Goal: Task Accomplishment & Management: Manage account settings

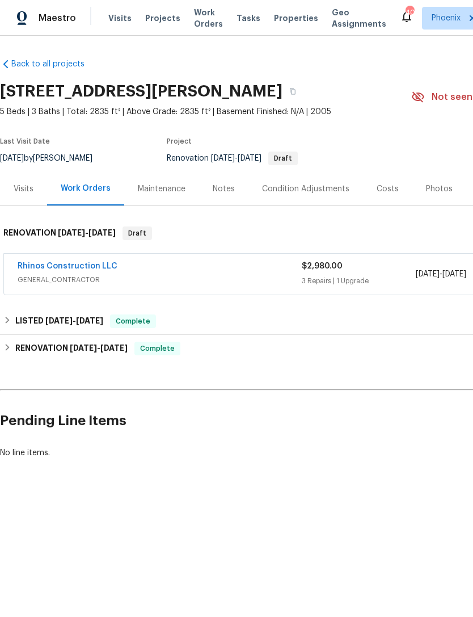
click at [161, 23] on span "Projects" at bounding box center [162, 17] width 35 height 11
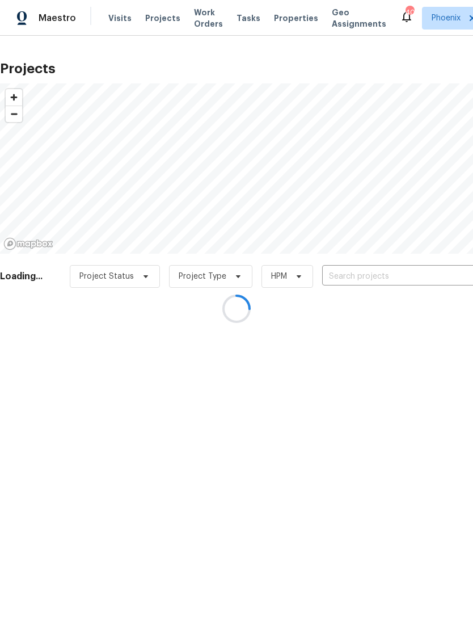
click at [374, 286] on div at bounding box center [236, 308] width 473 height 617
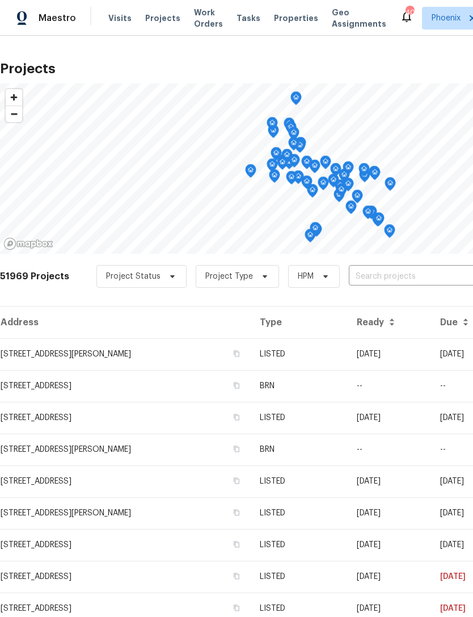
click at [383, 286] on input "text" at bounding box center [414, 277] width 130 height 18
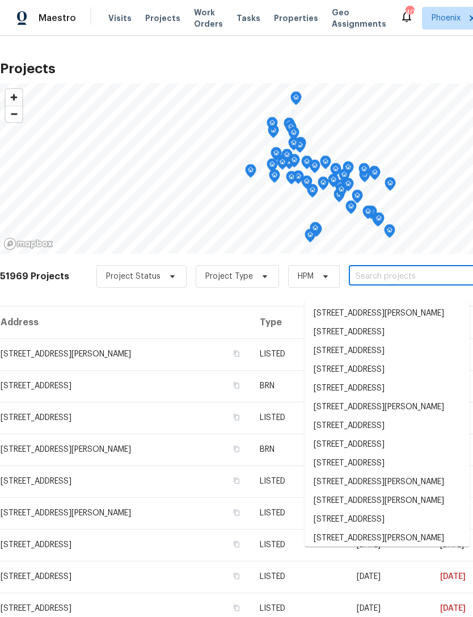
click at [370, 284] on input "text" at bounding box center [414, 277] width 130 height 18
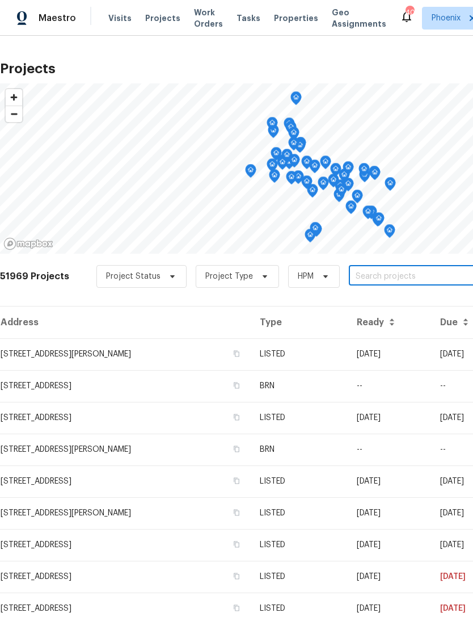
paste input "3318 W White Canyon Rd, San Tan Valley, AZ 85144"
type input "3318 W White Canyon Rd, San Tan Valley, AZ 85144"
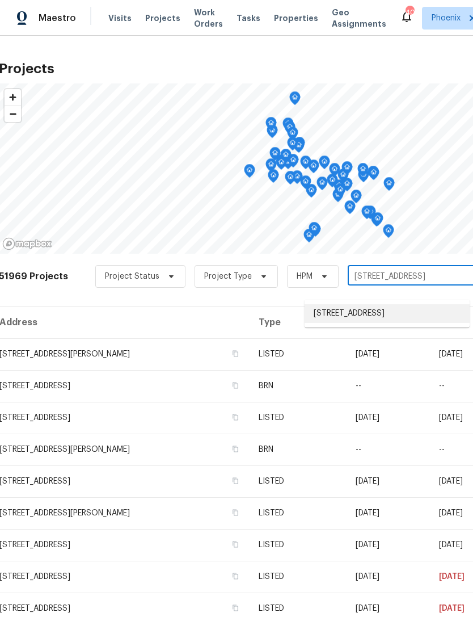
click at [410, 322] on li "3318 W White Canyon Rd, San Tan Valley, AZ 85144" at bounding box center [387, 313] width 165 height 19
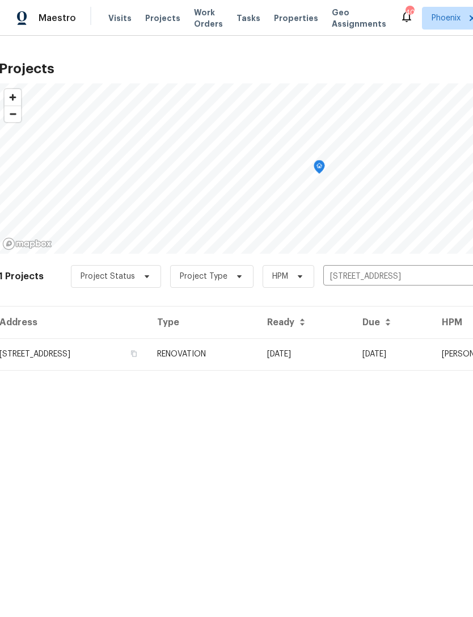
click at [134, 361] on td "3318 W White Canyon Rd, San Tan Valley, AZ 85144" at bounding box center [73, 354] width 149 height 32
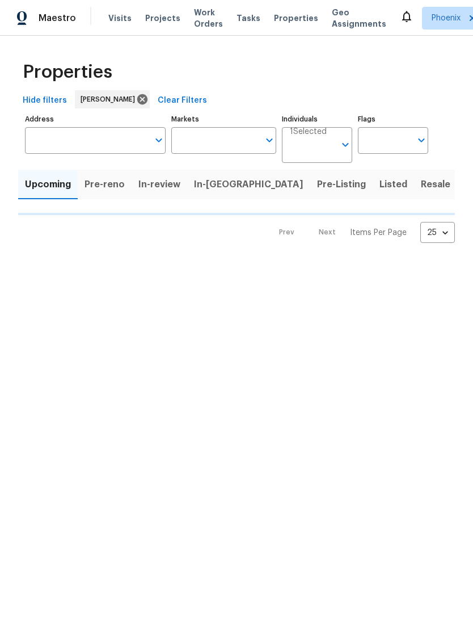
type input "50"
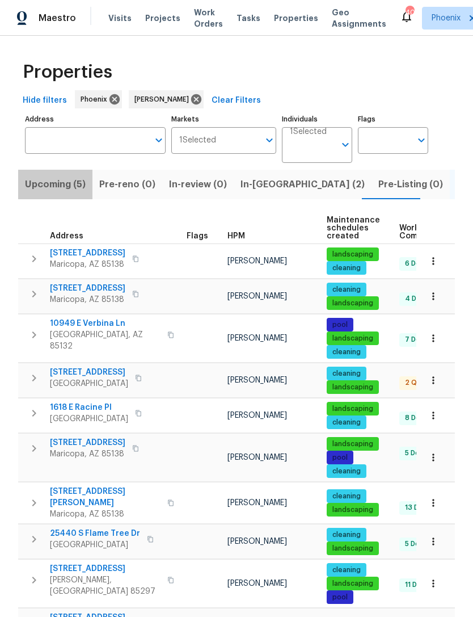
click at [62, 192] on span "Upcoming (5)" at bounding box center [55, 185] width 61 height 16
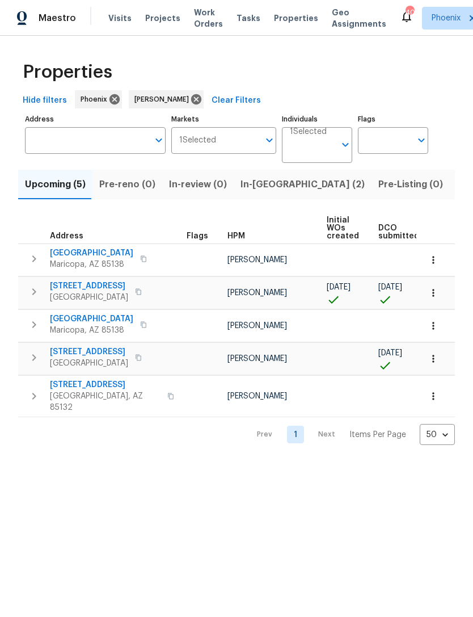
click at [94, 358] on span "[STREET_ADDRESS]" at bounding box center [89, 351] width 78 height 11
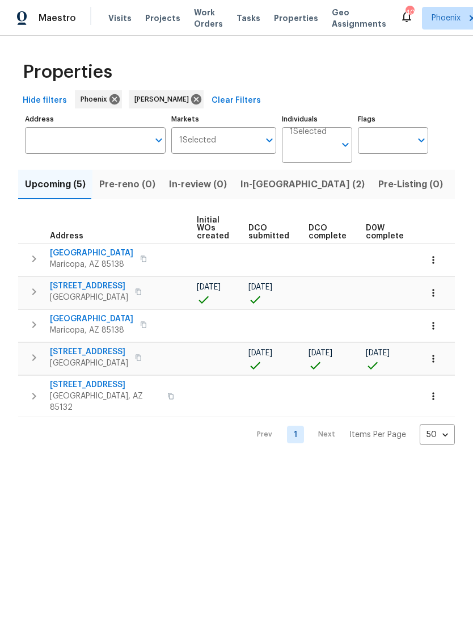
scroll to position [0, 131]
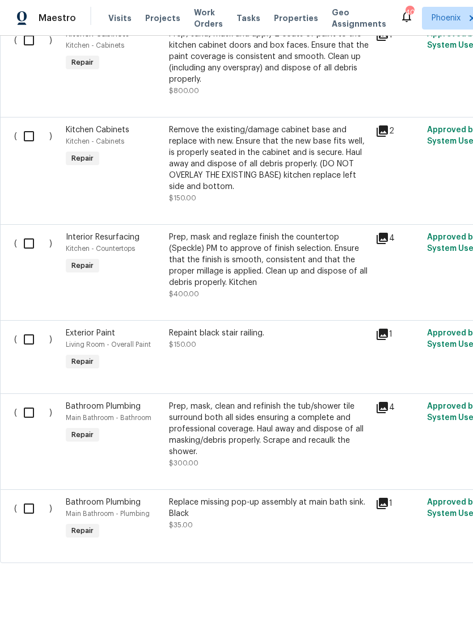
scroll to position [1862, 0]
click at [29, 516] on input "checkbox" at bounding box center [33, 509] width 32 height 24
checkbox input "true"
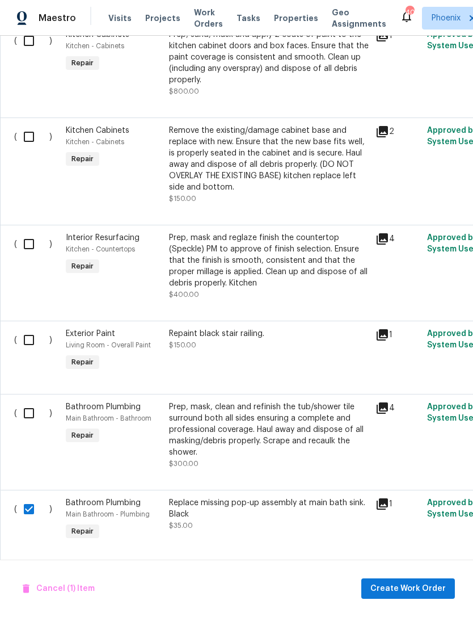
click at [30, 413] on input "checkbox" at bounding box center [33, 413] width 32 height 24
checkbox input "true"
click at [35, 343] on input "checkbox" at bounding box center [33, 340] width 32 height 24
checkbox input "true"
click at [36, 246] on input "checkbox" at bounding box center [33, 244] width 32 height 24
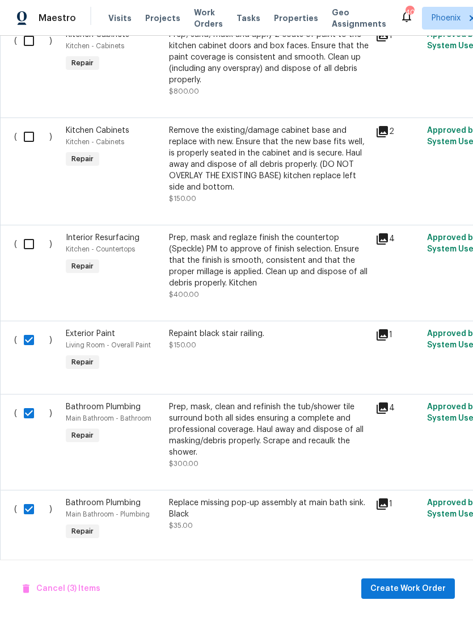
checkbox input "true"
click at [37, 141] on input "checkbox" at bounding box center [33, 137] width 32 height 24
checkbox input "true"
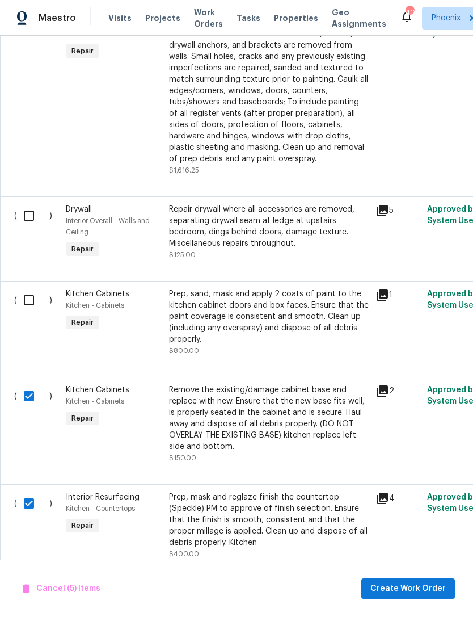
scroll to position [1603, 0]
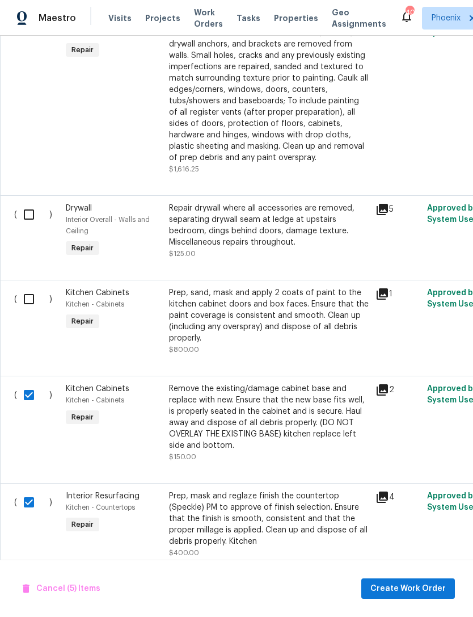
click at [35, 225] on input "checkbox" at bounding box center [33, 215] width 32 height 24
checkbox input "true"
click at [37, 311] on input "checkbox" at bounding box center [33, 299] width 32 height 24
checkbox input "true"
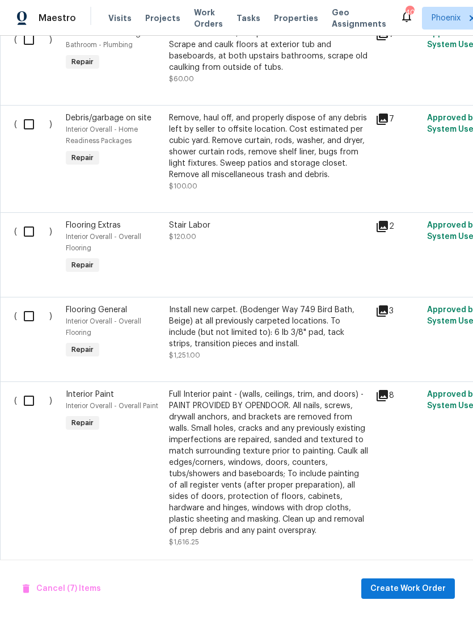
scroll to position [1228, 0]
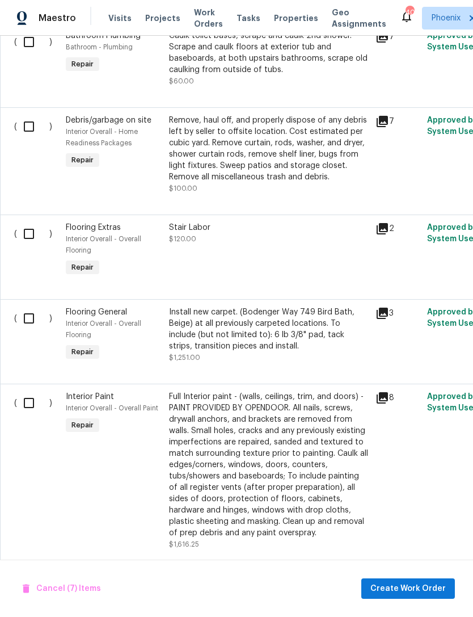
click at [21, 414] on input "checkbox" at bounding box center [33, 403] width 32 height 24
checkbox input "true"
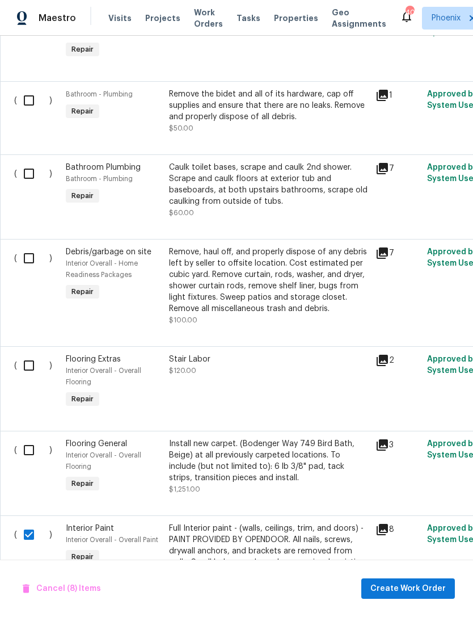
scroll to position [1089, 0]
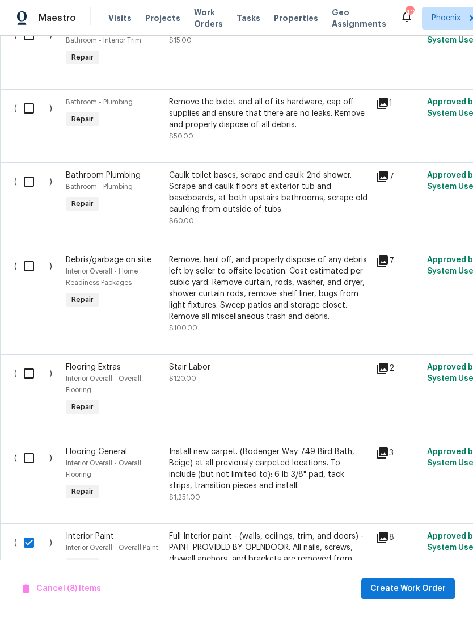
click at [32, 270] on input "checkbox" at bounding box center [33, 266] width 32 height 24
checkbox input "true"
click at [34, 183] on input "checkbox" at bounding box center [33, 182] width 32 height 24
checkbox input "true"
click at [37, 106] on input "checkbox" at bounding box center [33, 108] width 32 height 24
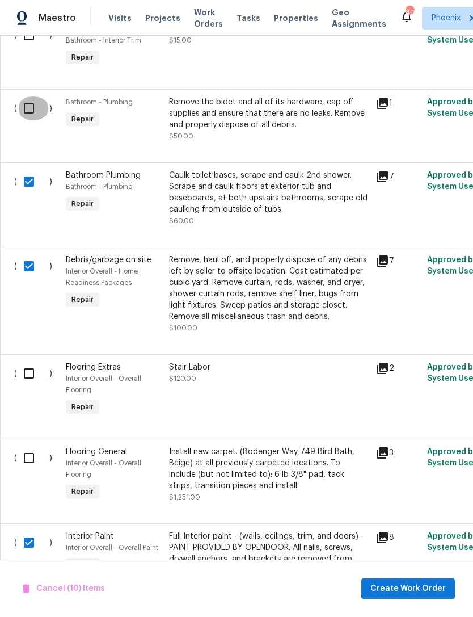
checkbox input "true"
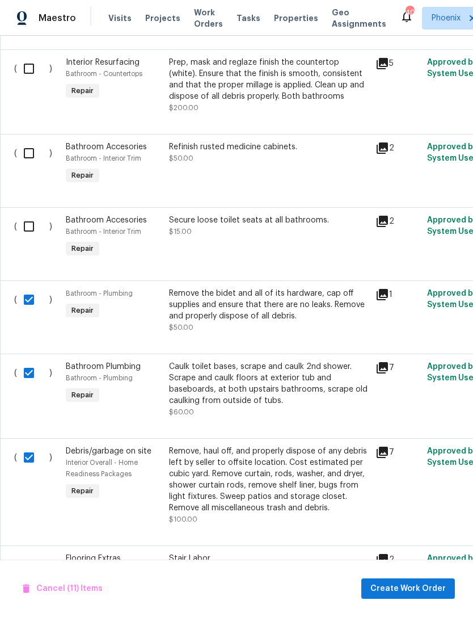
scroll to position [898, 0]
click at [36, 148] on input "checkbox" at bounding box center [33, 153] width 32 height 24
checkbox input "true"
click at [38, 65] on input "checkbox" at bounding box center [33, 68] width 32 height 24
checkbox input "true"
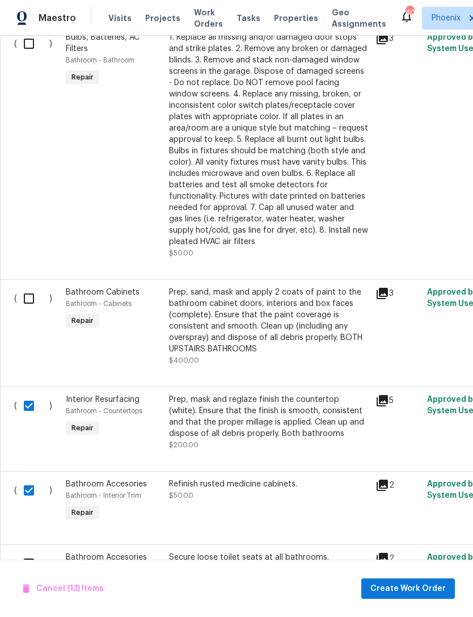
scroll to position [560, 0]
click at [32, 292] on input "checkbox" at bounding box center [33, 299] width 32 height 24
checkbox input "true"
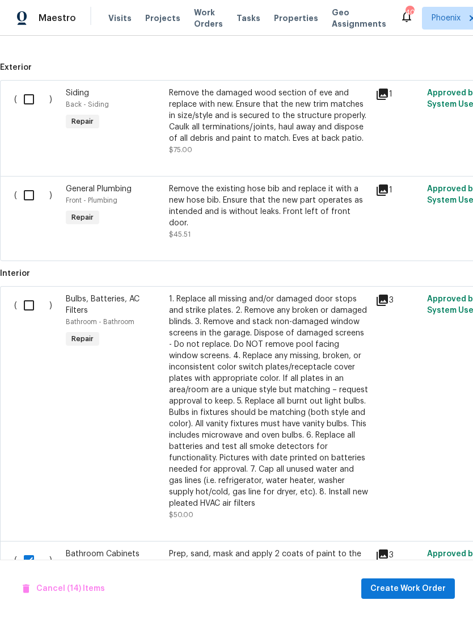
scroll to position [299, 0]
click at [32, 302] on input "checkbox" at bounding box center [33, 305] width 32 height 24
checkbox input "true"
click at [33, 201] on input "checkbox" at bounding box center [33, 195] width 32 height 24
checkbox input "true"
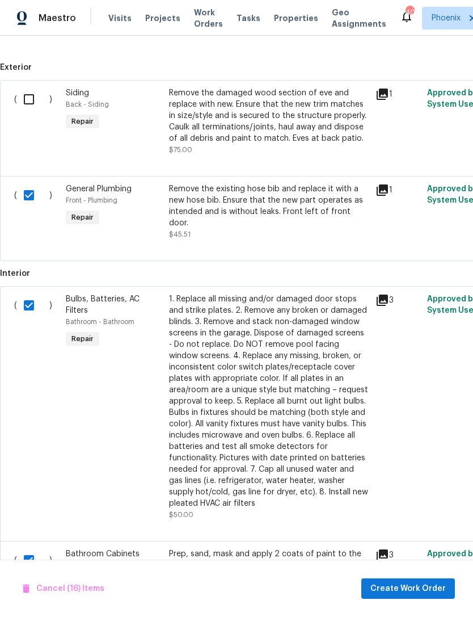
click at [37, 105] on input "checkbox" at bounding box center [33, 99] width 32 height 24
checkbox input "true"
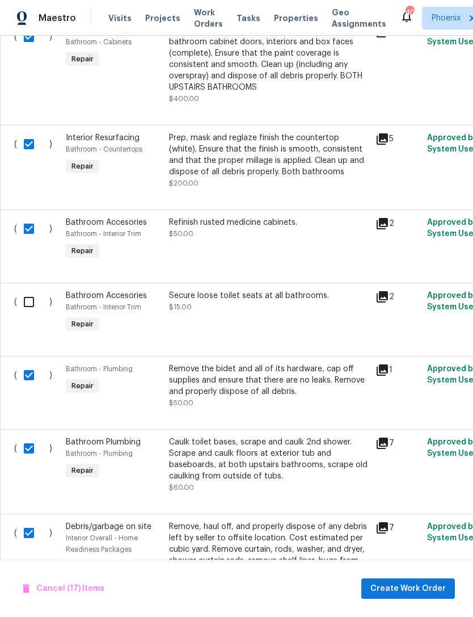
scroll to position [821, 0]
click at [30, 304] on input "checkbox" at bounding box center [33, 303] width 32 height 24
checkbox input "true"
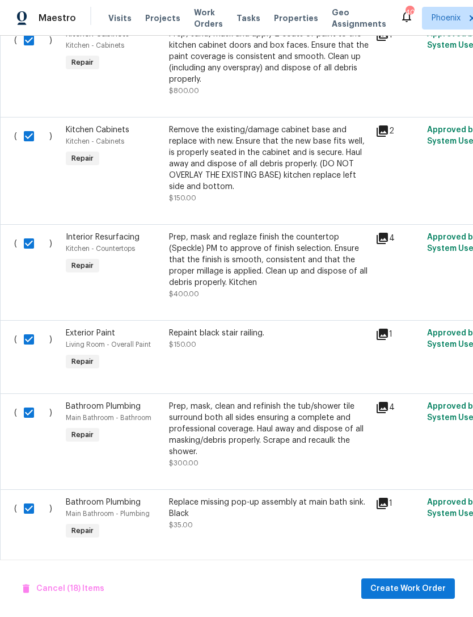
scroll to position [1862, 0]
click at [402, 587] on span "Create Work Order" at bounding box center [408, 589] width 75 height 14
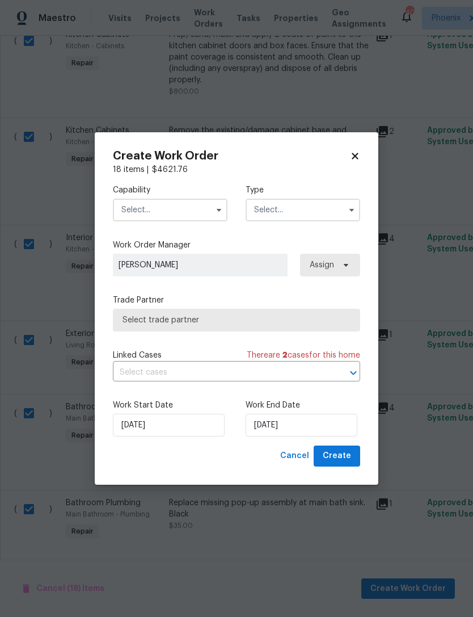
click at [196, 207] on input "text" at bounding box center [170, 210] width 115 height 23
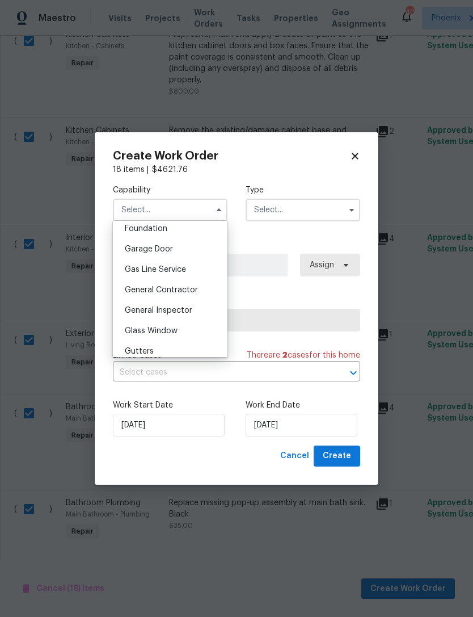
scroll to position [488, 0]
click at [173, 295] on div "General Contractor" at bounding box center [170, 289] width 109 height 20
type input "General Contractor"
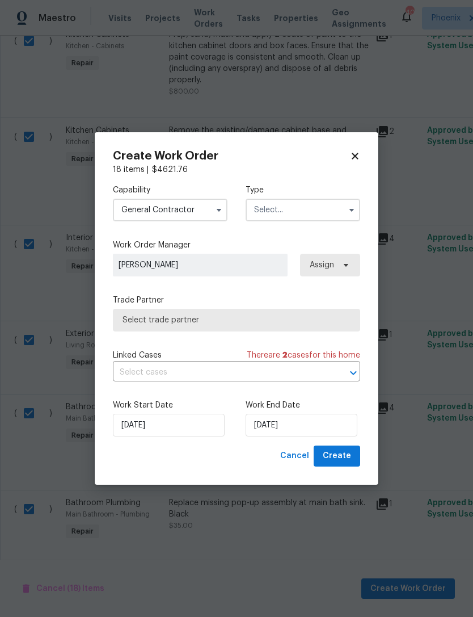
click at [346, 211] on button "button" at bounding box center [352, 210] width 14 height 14
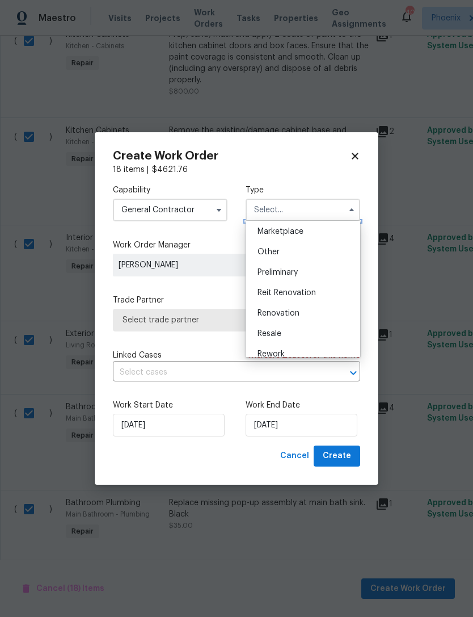
scroll to position [208, 0]
click at [287, 305] on div "Renovation" at bounding box center [303, 312] width 109 height 20
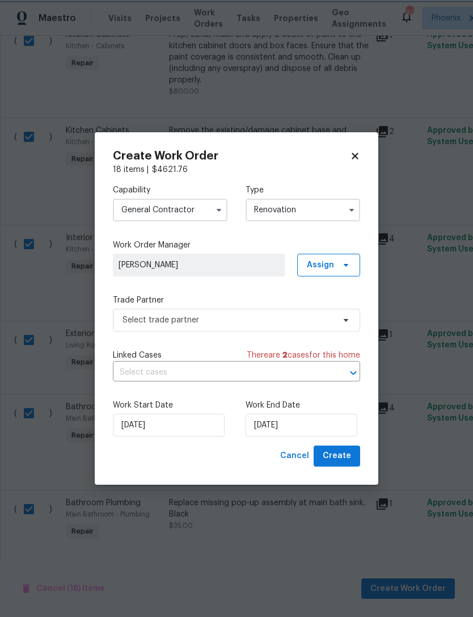
type input "Renovation"
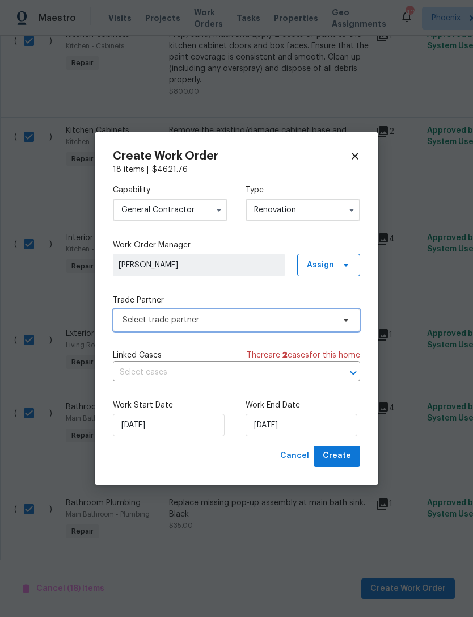
click at [234, 318] on span "Select trade partner" at bounding box center [229, 319] width 212 height 11
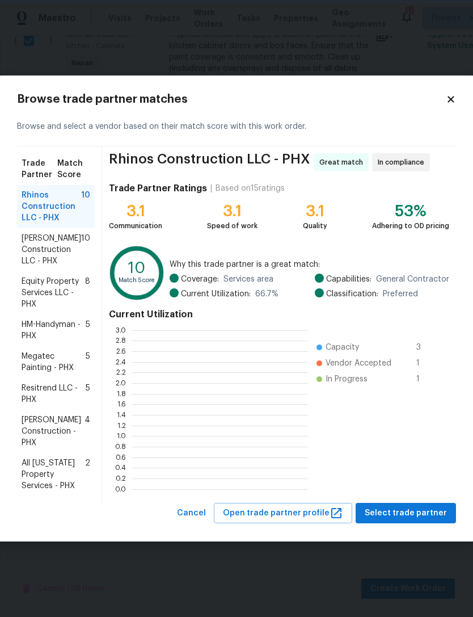
scroll to position [1, 1]
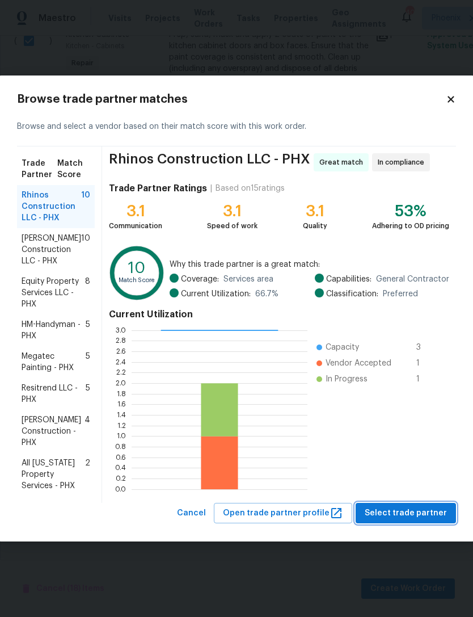
click at [419, 510] on span "Select trade partner" at bounding box center [406, 513] width 82 height 14
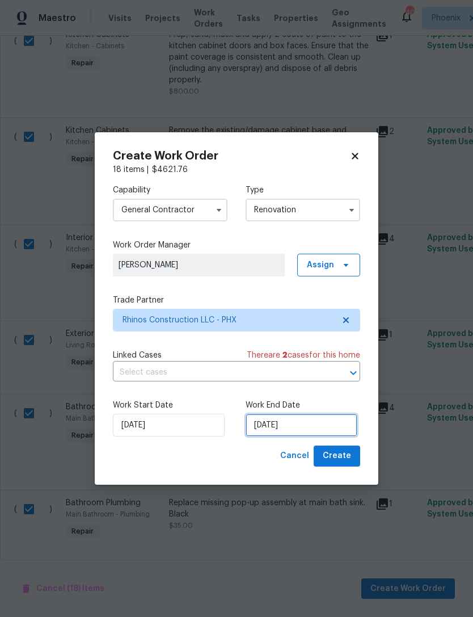
click at [329, 429] on input "9/10/2025" at bounding box center [302, 425] width 112 height 23
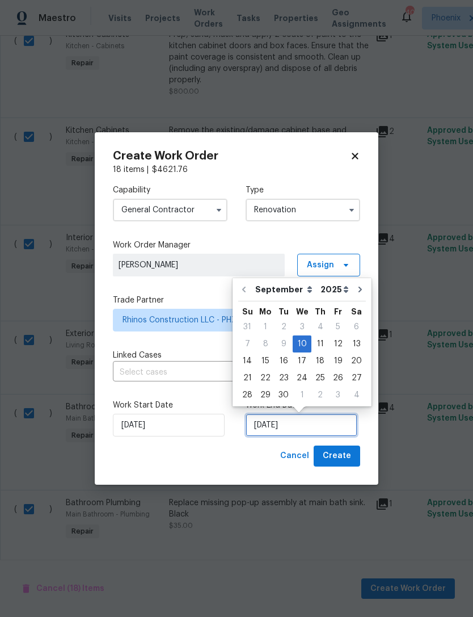
scroll to position [0, 0]
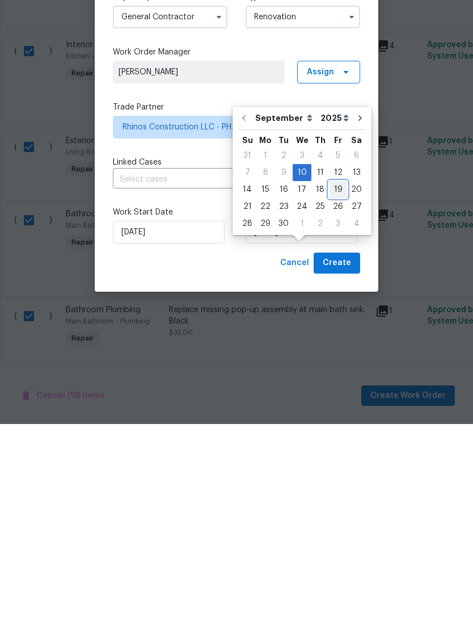
click at [330, 375] on div "19" at bounding box center [338, 383] width 18 height 16
type input "9/19/2025"
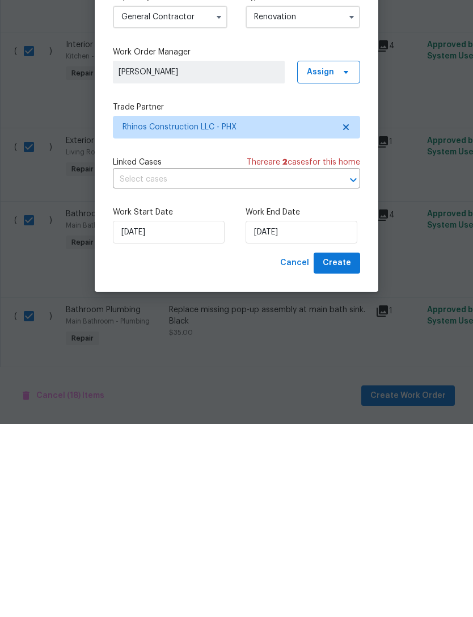
scroll to position [36, 0]
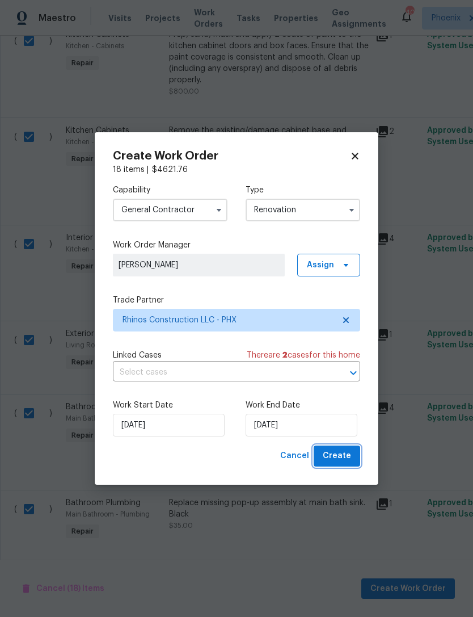
click at [346, 457] on span "Create" at bounding box center [337, 456] width 28 height 14
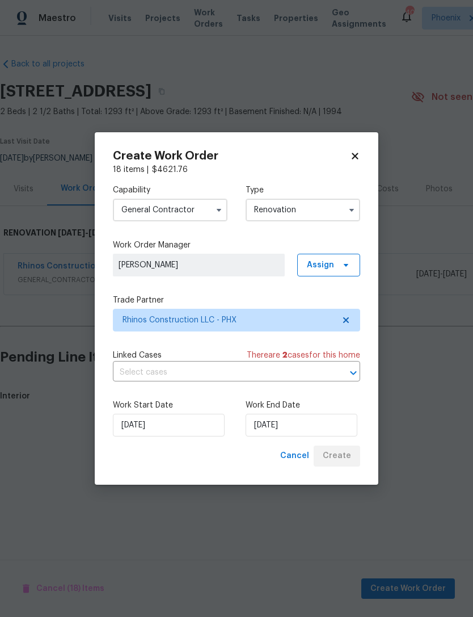
scroll to position [0, 0]
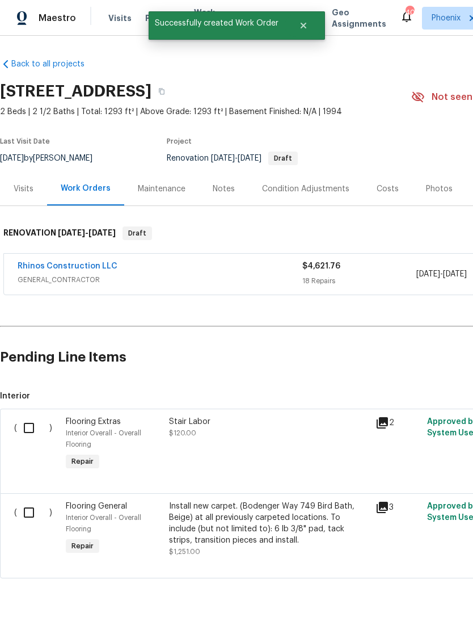
click at [34, 432] on input "checkbox" at bounding box center [33, 428] width 32 height 24
checkbox input "true"
click at [34, 524] on input "checkbox" at bounding box center [33, 513] width 32 height 24
checkbox input "true"
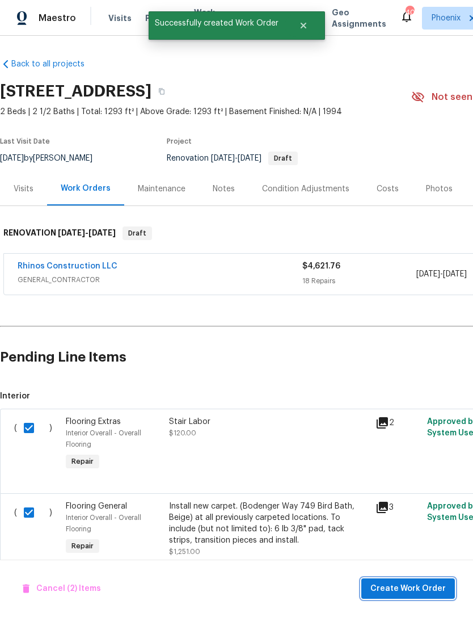
click at [407, 586] on span "Create Work Order" at bounding box center [408, 589] width 75 height 14
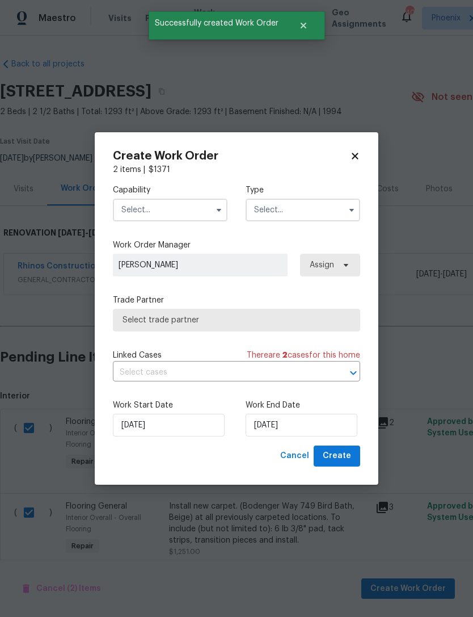
click at [208, 200] on input "text" at bounding box center [170, 210] width 115 height 23
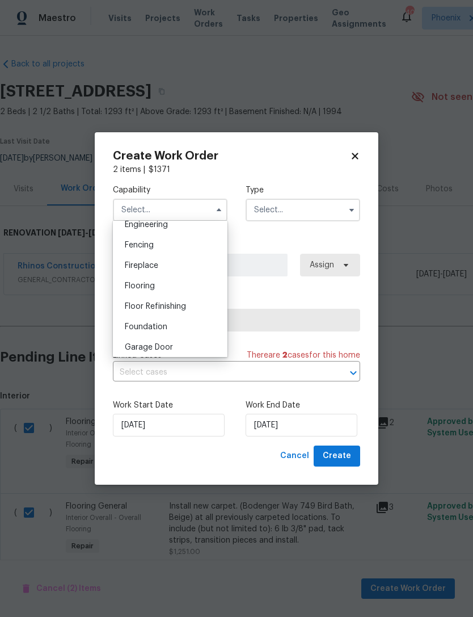
scroll to position [390, 0]
click at [142, 282] on span "Flooring" at bounding box center [140, 284] width 30 height 8
type input "Flooring"
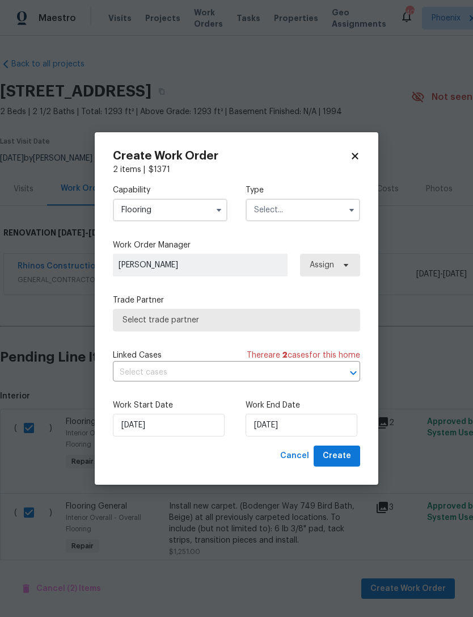
click at [326, 212] on input "text" at bounding box center [303, 210] width 115 height 23
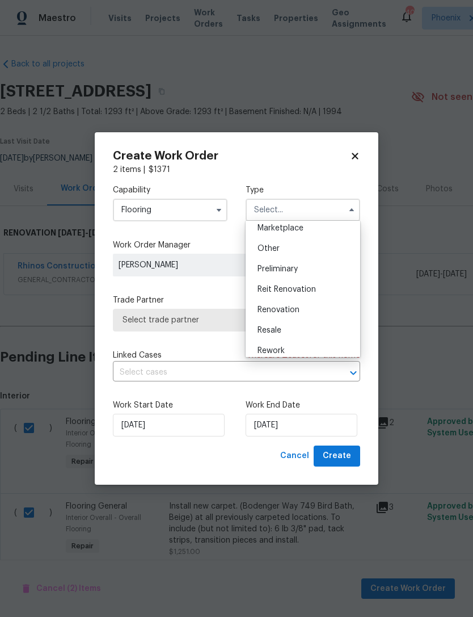
scroll to position [213, 0]
click at [284, 307] on span "Renovation" at bounding box center [279, 307] width 42 height 8
type input "Renovation"
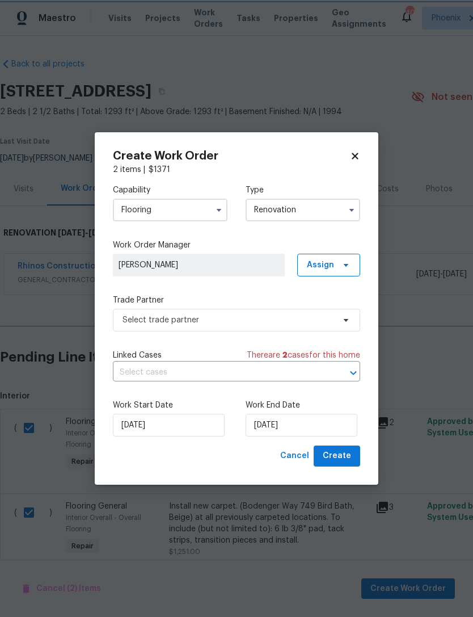
scroll to position [0, 0]
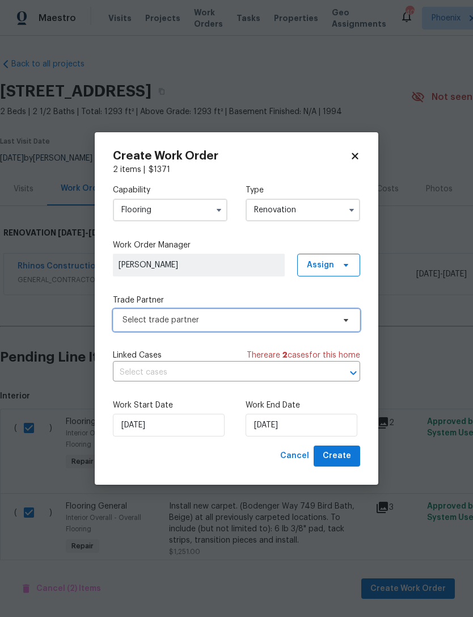
click at [221, 321] on span "Select trade partner" at bounding box center [229, 319] width 212 height 11
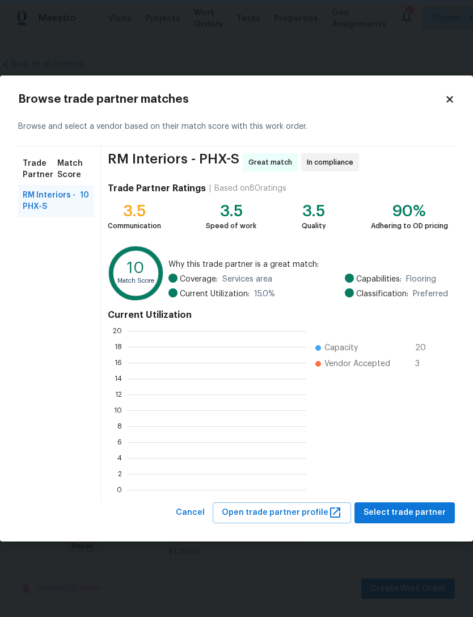
scroll to position [159, 179]
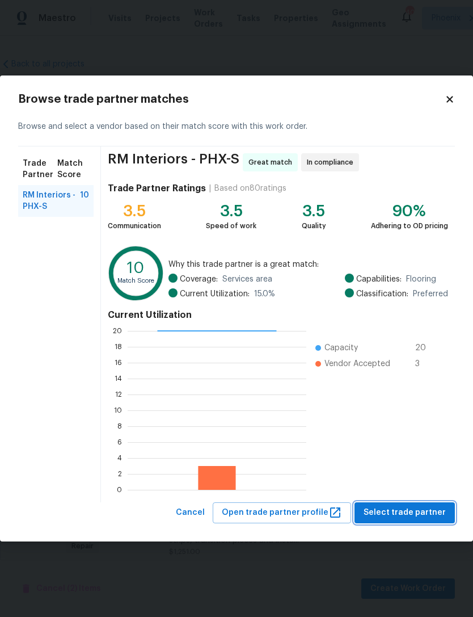
click at [416, 515] on span "Select trade partner" at bounding box center [405, 513] width 82 height 14
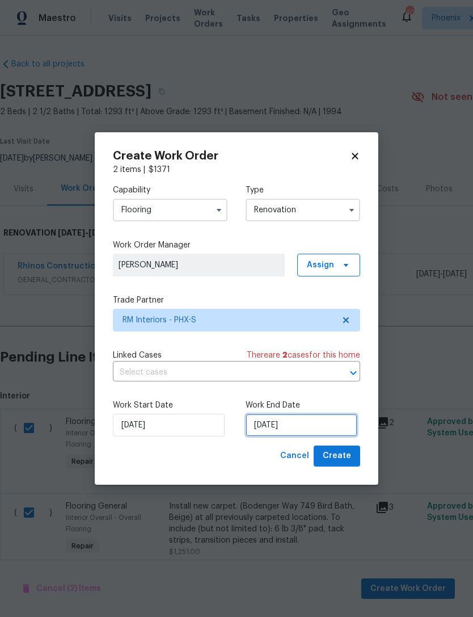
click at [333, 431] on input "9/10/2025" at bounding box center [302, 425] width 112 height 23
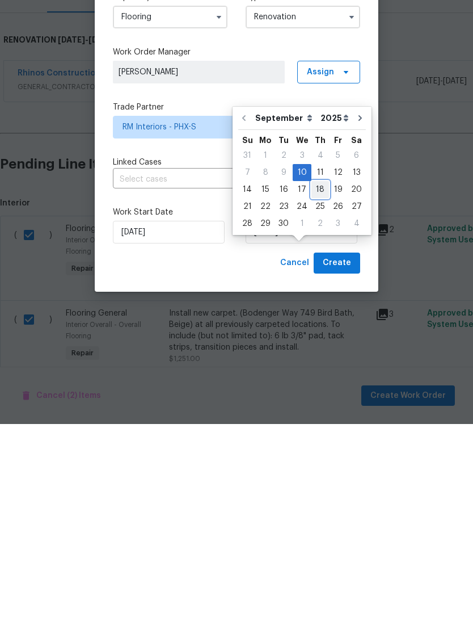
click at [315, 375] on div "18" at bounding box center [321, 383] width 18 height 16
type input "9/18/2025"
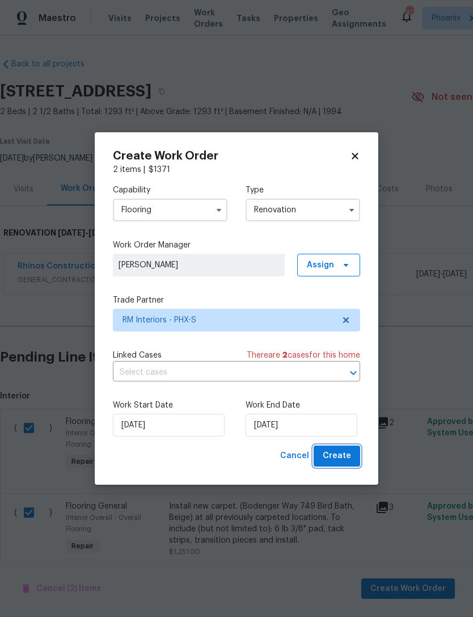
click at [341, 456] on span "Create" at bounding box center [337, 456] width 28 height 14
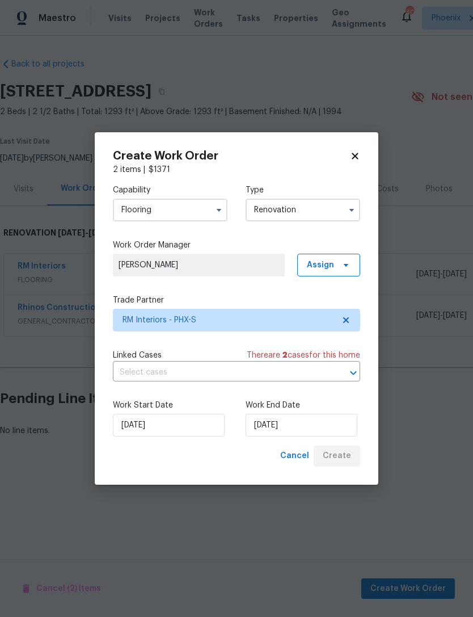
scroll to position [0, 0]
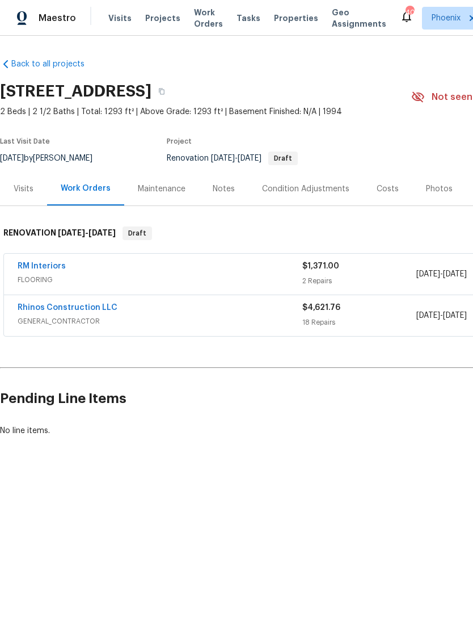
click at [51, 270] on link "RM Interiors" at bounding box center [42, 266] width 48 height 8
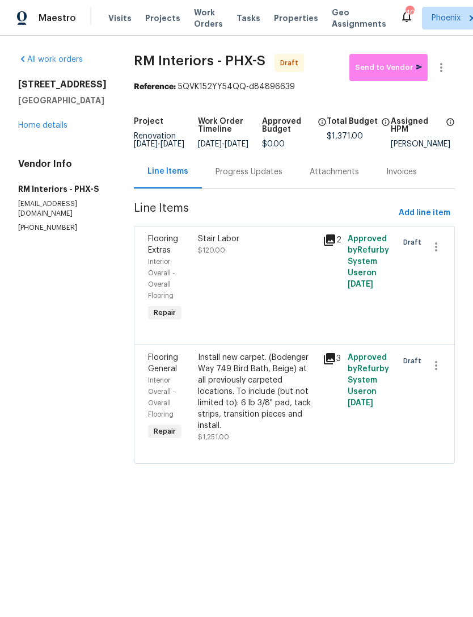
click at [264, 178] on div "Progress Updates" at bounding box center [249, 171] width 67 height 11
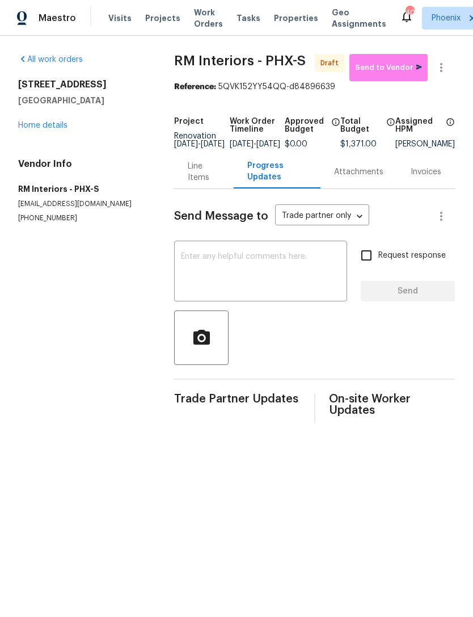
click at [260, 276] on textarea at bounding box center [260, 273] width 159 height 40
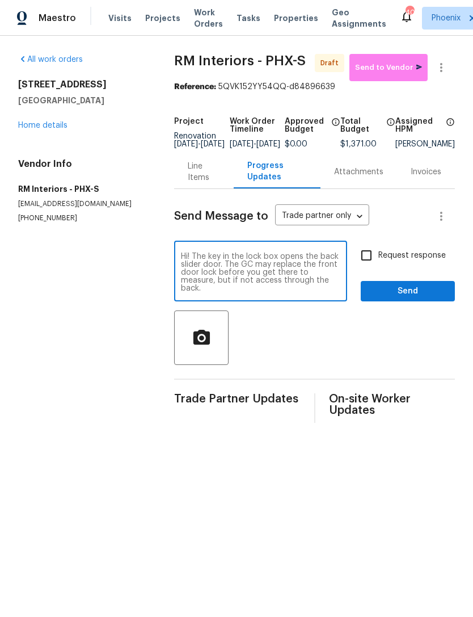
type textarea "Hi! The key in the lock box opens the back slider door. The GC may replace the …"
click at [431, 299] on span "Send" at bounding box center [408, 291] width 76 height 14
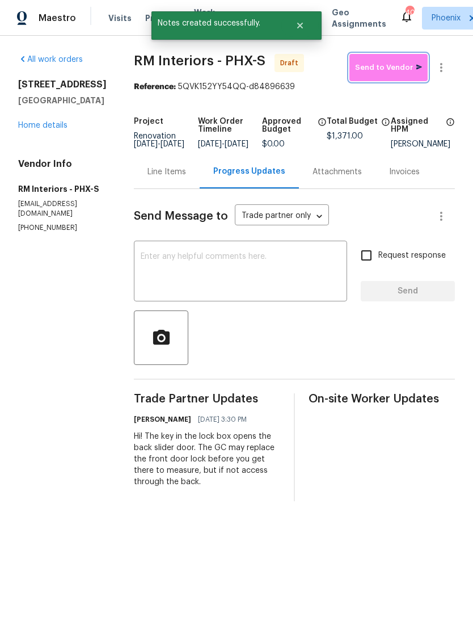
click at [413, 74] on span "Send to Vendor" at bounding box center [388, 67] width 67 height 13
click at [57, 129] on link "Home details" at bounding box center [42, 125] width 49 height 8
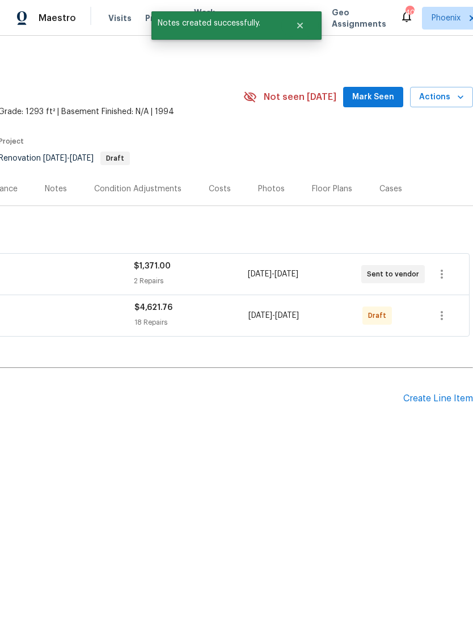
scroll to position [0, 168]
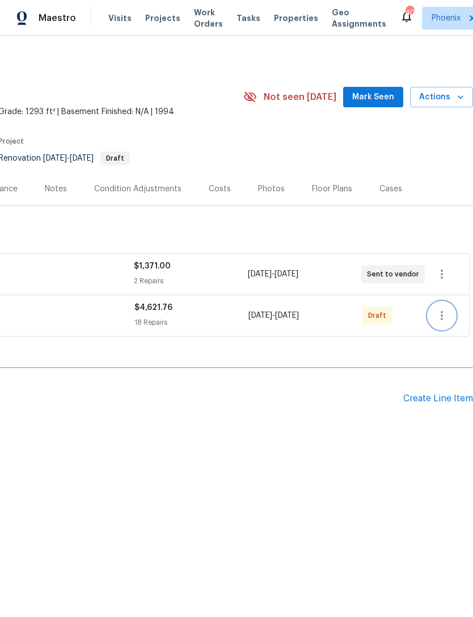
click at [442, 320] on icon "button" at bounding box center [442, 315] width 2 height 9
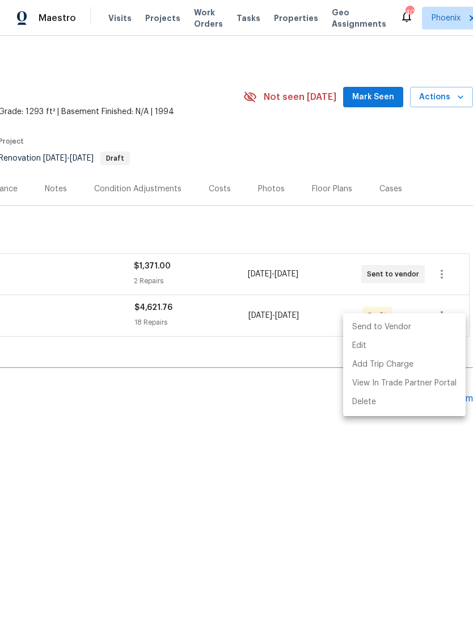
click at [398, 322] on li "Send to Vendor" at bounding box center [404, 327] width 123 height 19
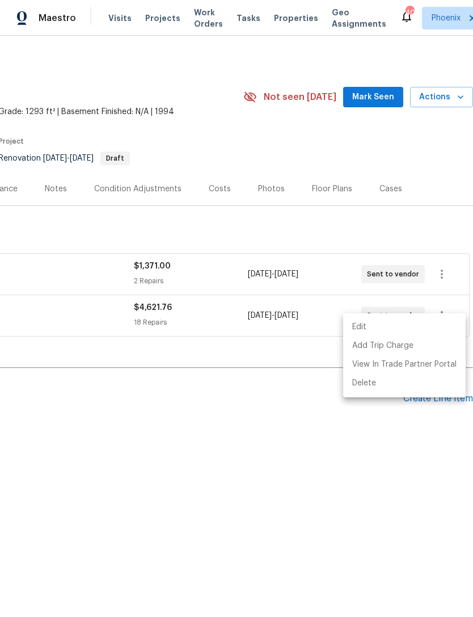
click at [338, 435] on div at bounding box center [236, 308] width 473 height 617
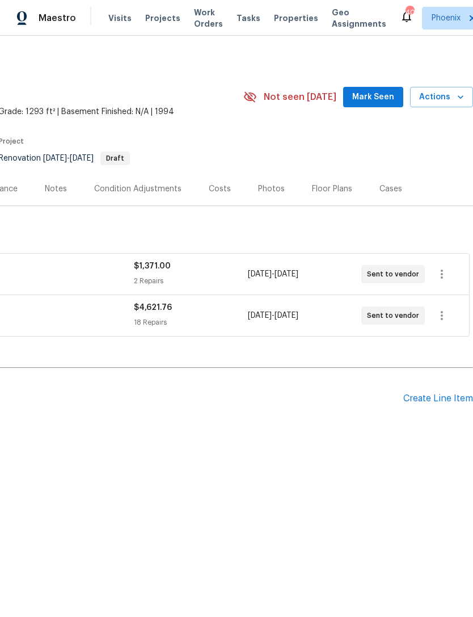
click at [442, 404] on div "Create Line Item" at bounding box center [439, 398] width 70 height 11
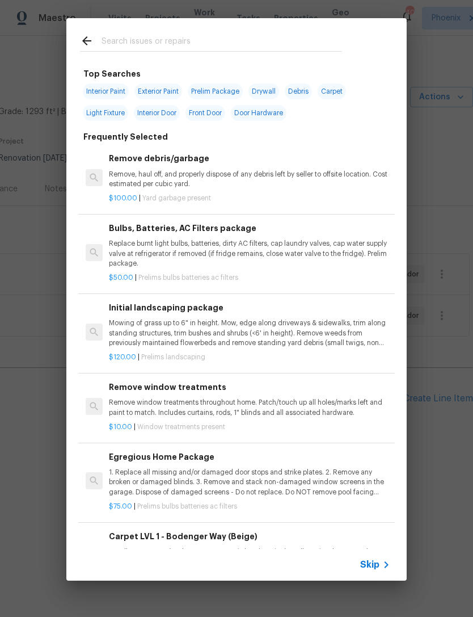
click at [178, 41] on input "text" at bounding box center [222, 42] width 241 height 17
type input "Initi"
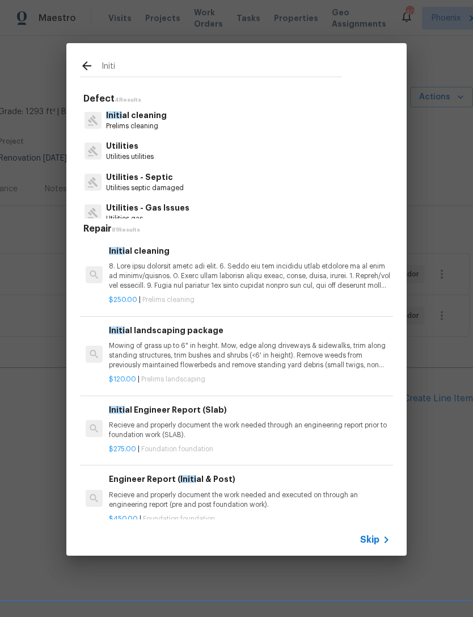
click at [329, 276] on p at bounding box center [250, 276] width 282 height 29
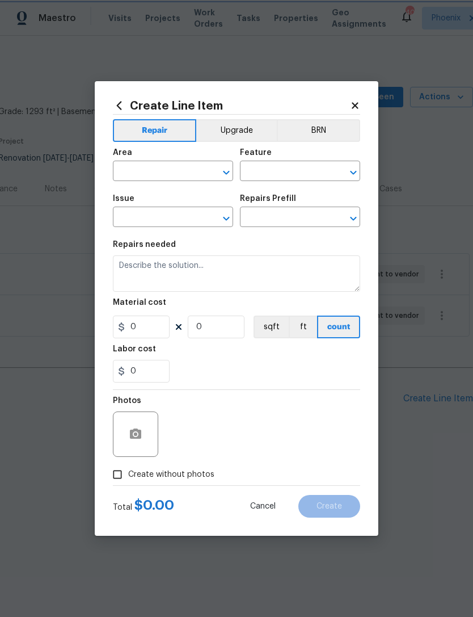
type input "Home Readiness Packages"
type input "Initial cleaning"
type input "Initial cleaning $250.00"
type textarea "1. Wipe down exterior doors and trim. 2. Clean out all exterior light fixtures …"
type input "250"
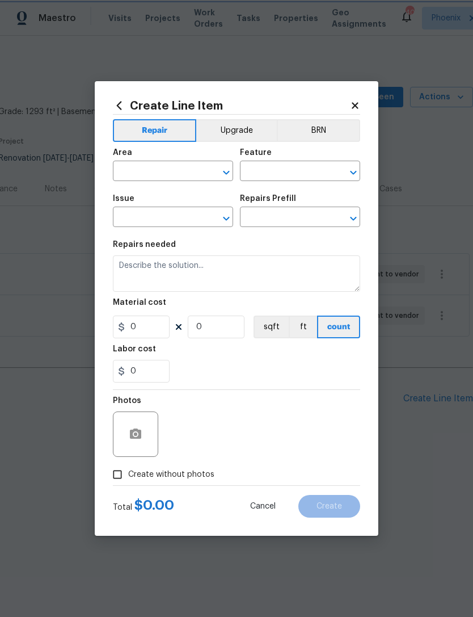
type input "1"
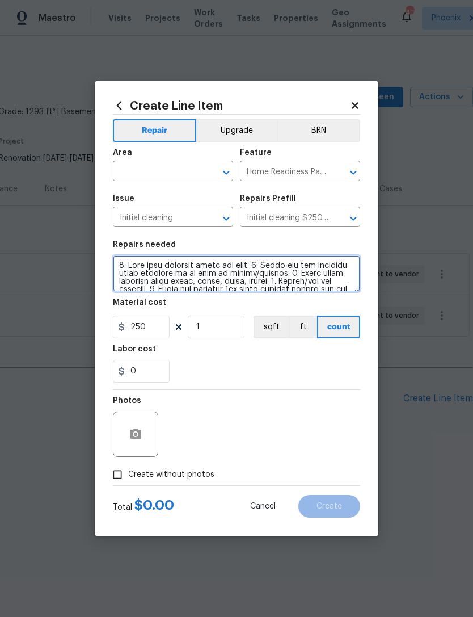
click at [344, 268] on textarea at bounding box center [236, 273] width 247 height 36
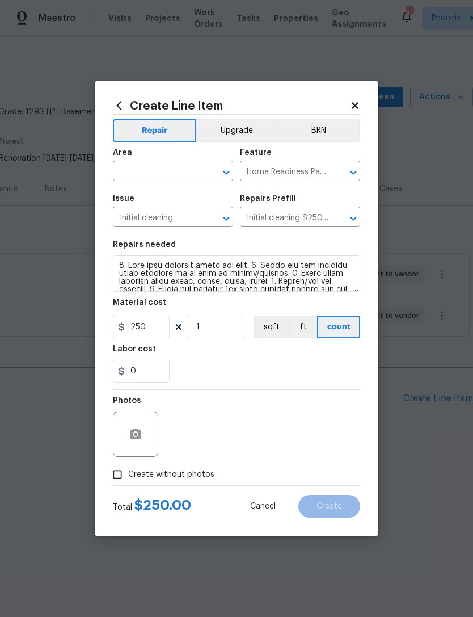
click at [200, 169] on input "text" at bounding box center [157, 172] width 89 height 18
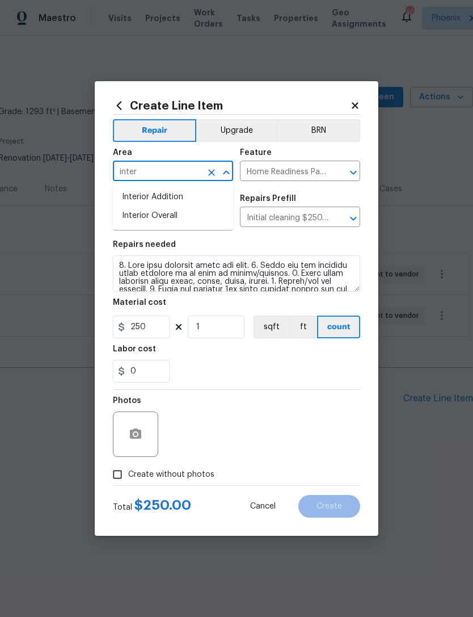
click at [177, 215] on li "Interior Overall" at bounding box center [173, 216] width 120 height 19
type input "Interior Overall"
click at [232, 381] on div "0" at bounding box center [236, 371] width 247 height 23
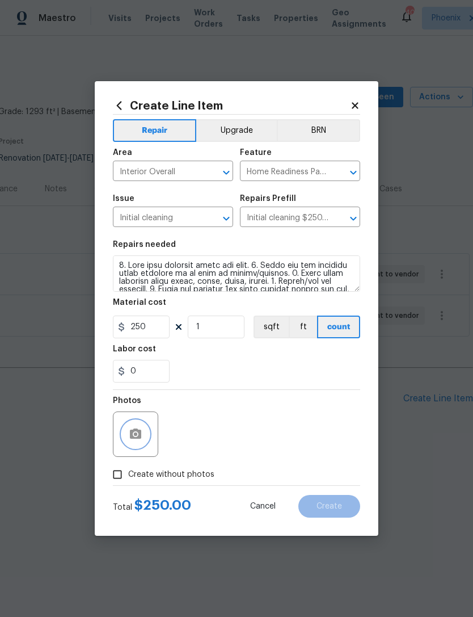
click at [136, 425] on button "button" at bounding box center [135, 434] width 27 height 27
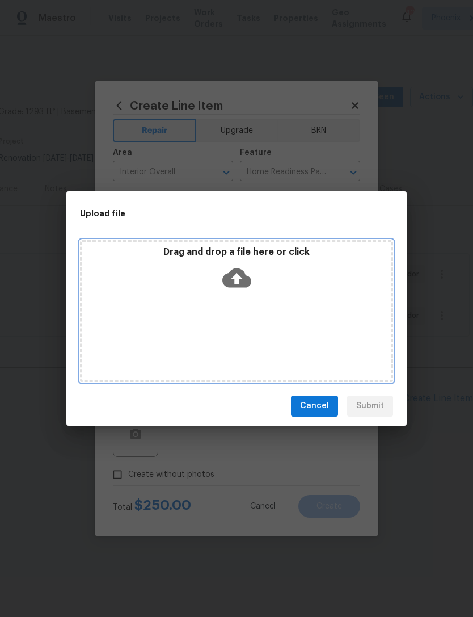
click at [306, 257] on p "Drag and drop a file here or click" at bounding box center [237, 252] width 310 height 12
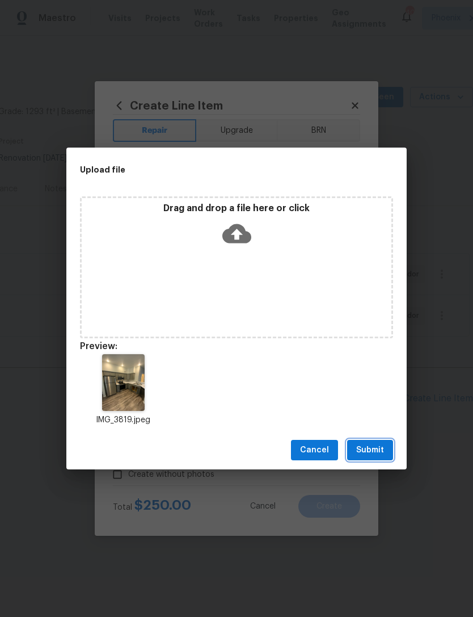
click at [381, 440] on button "Submit" at bounding box center [370, 450] width 46 height 21
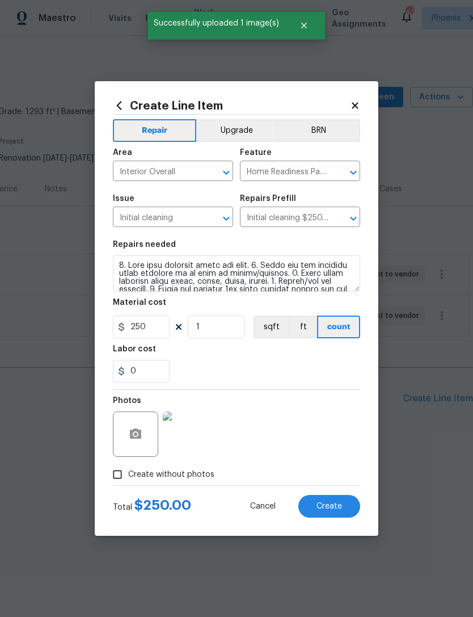
click at [330, 506] on span "Create" at bounding box center [330, 506] width 26 height 9
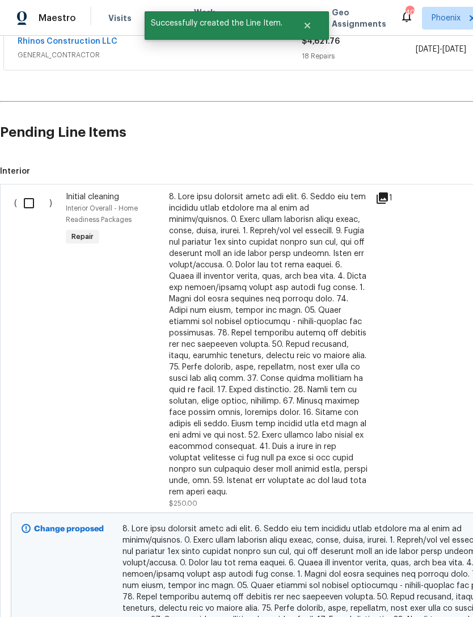
scroll to position [266, 0]
click at [32, 212] on input "checkbox" at bounding box center [33, 203] width 32 height 24
checkbox input "true"
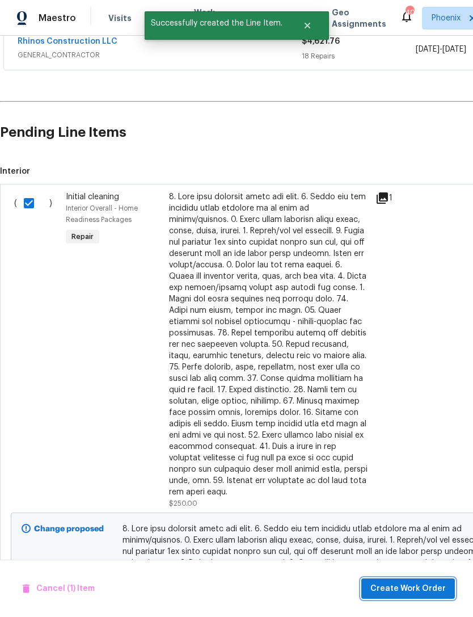
click at [409, 587] on span "Create Work Order" at bounding box center [408, 589] width 75 height 14
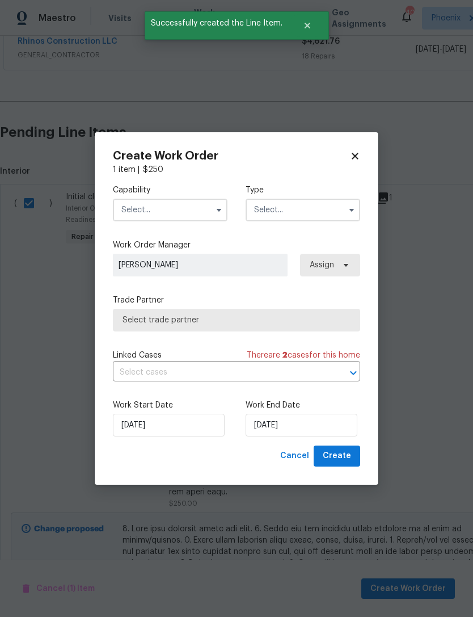
click at [203, 209] on input "text" at bounding box center [170, 210] width 115 height 23
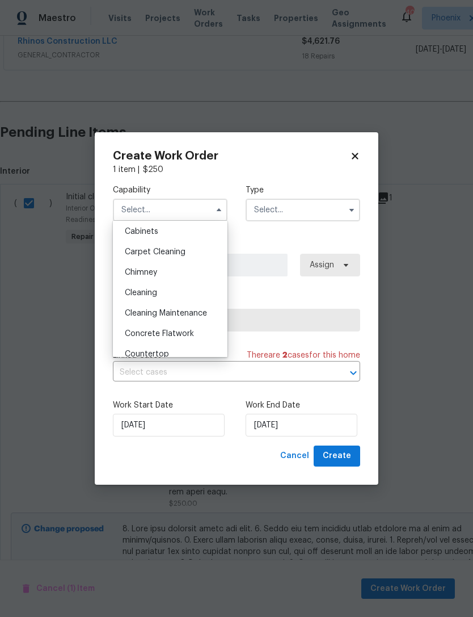
scroll to position [98, 0]
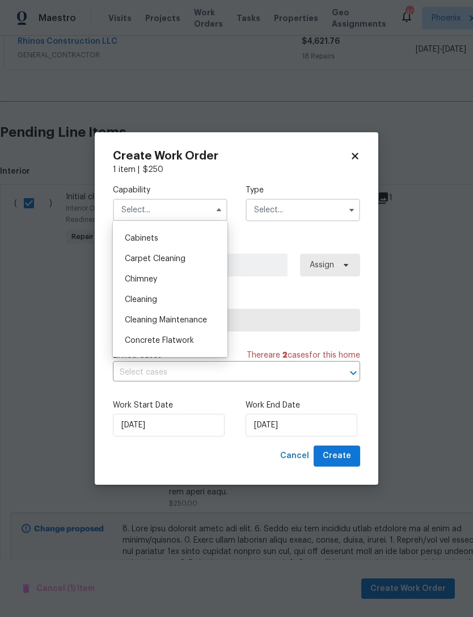
click at [136, 300] on span "Cleaning" at bounding box center [141, 300] width 32 height 8
type input "Cleaning"
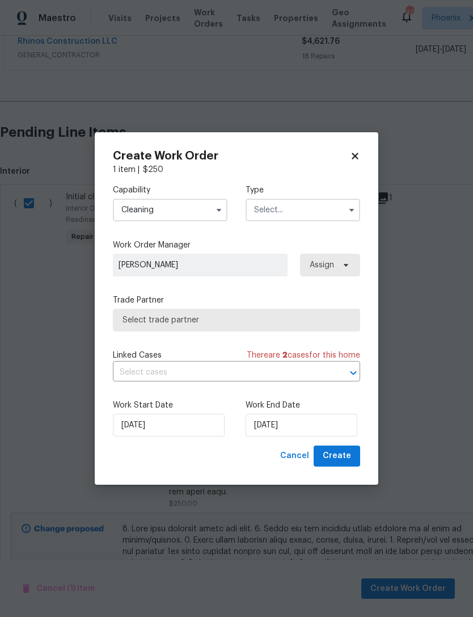
click at [330, 208] on input "text" at bounding box center [303, 210] width 115 height 23
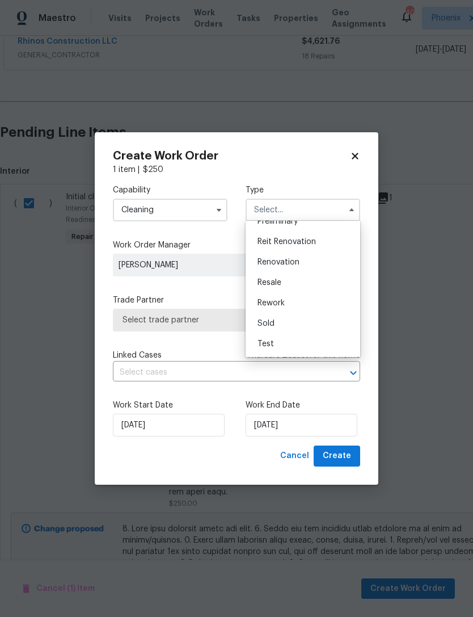
scroll to position [258, 0]
click at [295, 260] on span "Renovation" at bounding box center [279, 262] width 42 height 8
type input "Renovation"
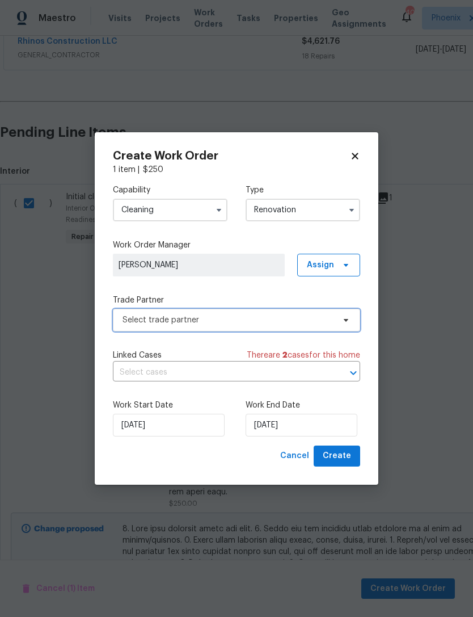
click at [251, 320] on span "Select trade partner" at bounding box center [229, 319] width 212 height 11
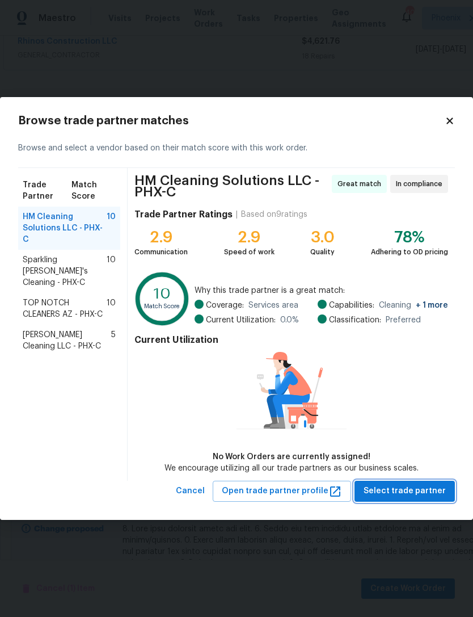
click at [424, 494] on span "Select trade partner" at bounding box center [405, 491] width 82 height 14
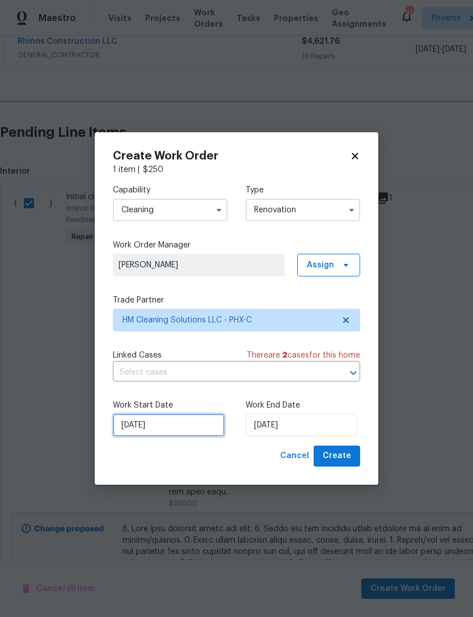
click at [188, 425] on input "9/10/2025" at bounding box center [169, 425] width 112 height 23
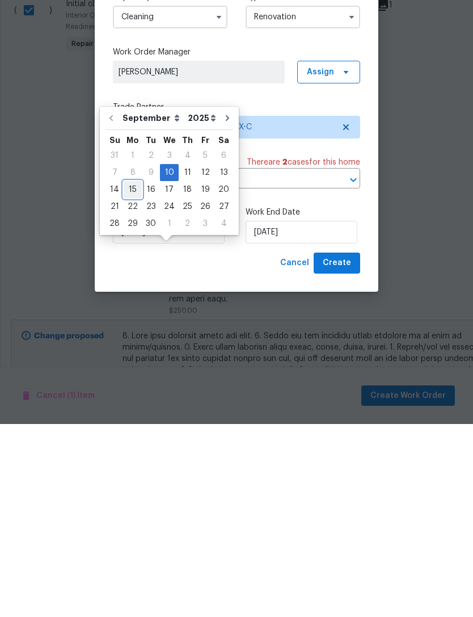
click at [132, 375] on div "15" at bounding box center [133, 383] width 18 height 16
type input "[DATE]"
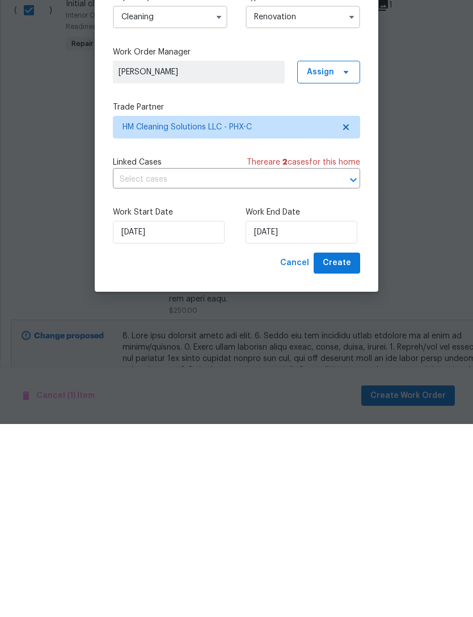
scroll to position [36, 0]
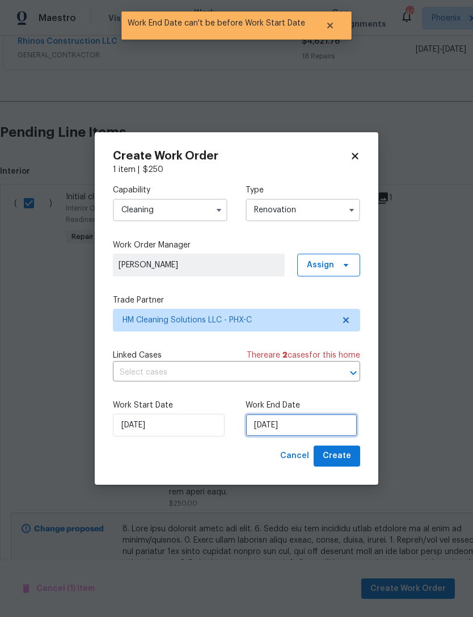
click at [329, 429] on input "[DATE]" at bounding box center [302, 425] width 112 height 23
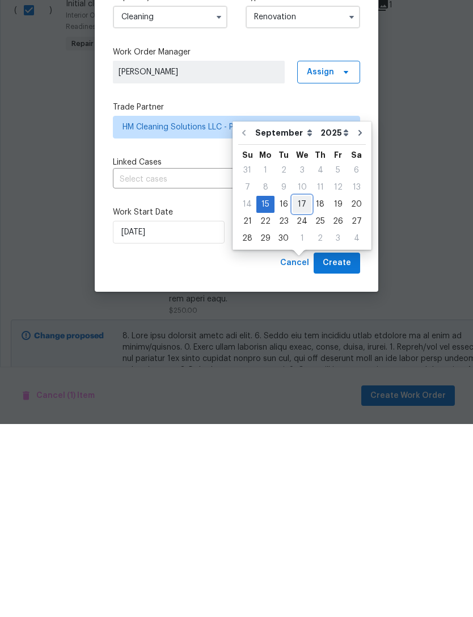
click at [302, 389] on div "17" at bounding box center [302, 397] width 19 height 16
type input "9/17/2025"
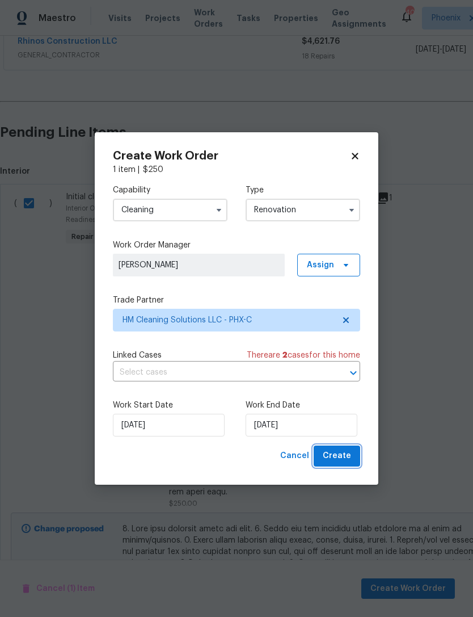
click at [346, 454] on span "Create" at bounding box center [337, 456] width 28 height 14
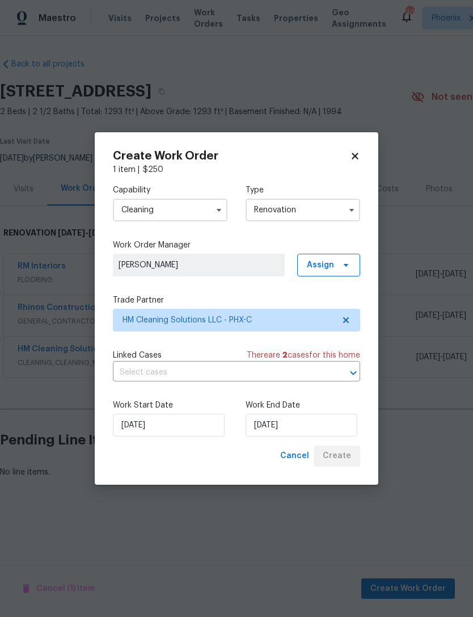
scroll to position [0, 0]
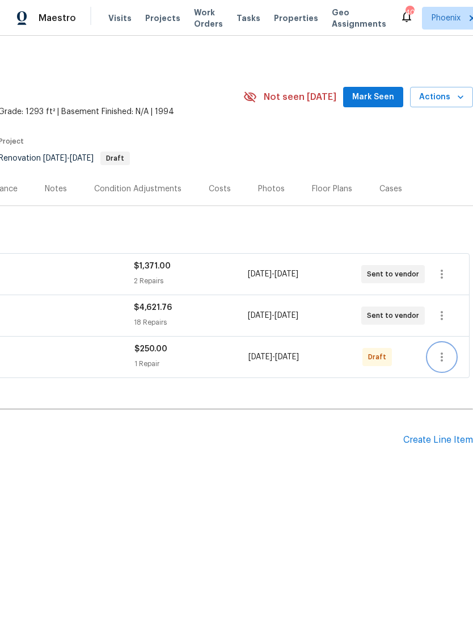
click at [438, 364] on icon "button" at bounding box center [442, 357] width 14 height 14
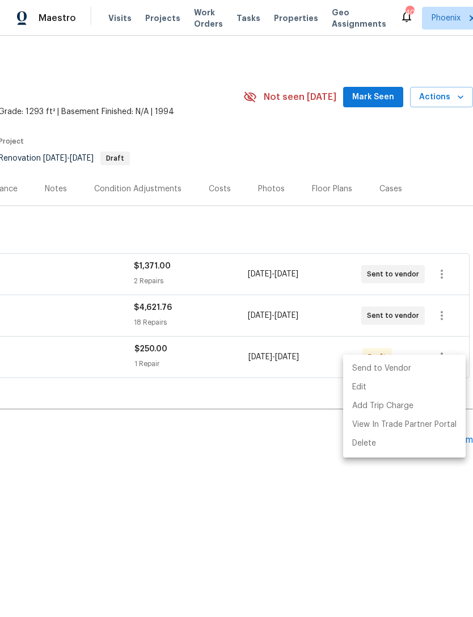
click at [410, 367] on li "Send to Vendor" at bounding box center [404, 368] width 123 height 19
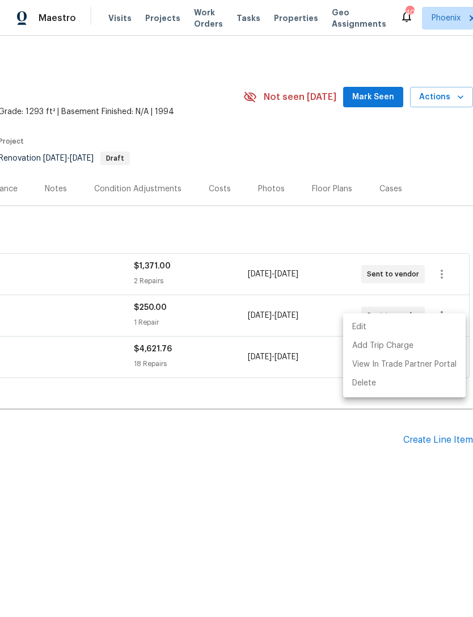
click at [294, 501] on div at bounding box center [236, 308] width 473 height 617
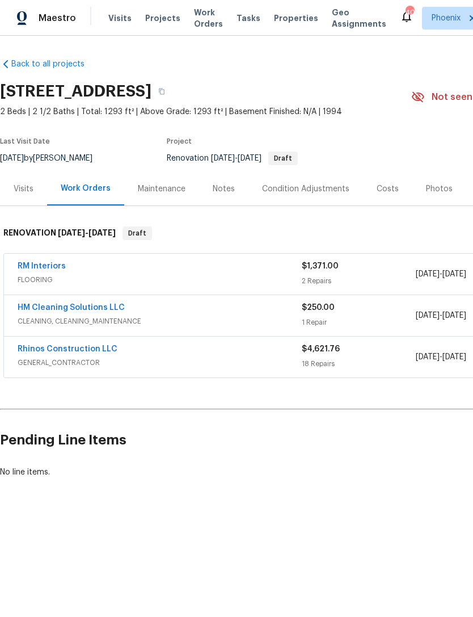
scroll to position [0, 0]
click at [78, 312] on link "HM Cleaning Solutions LLC" at bounding box center [71, 308] width 107 height 8
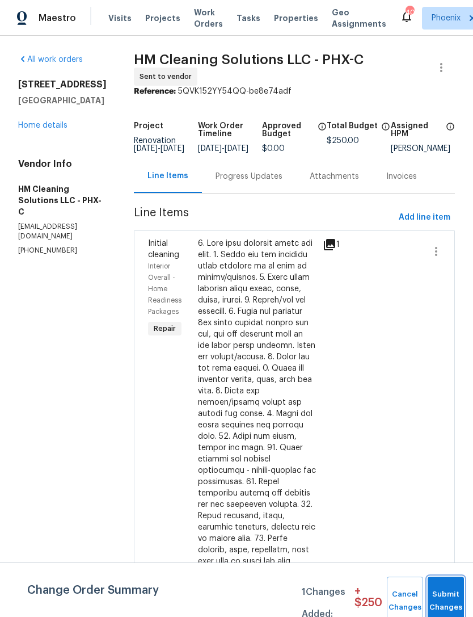
click at [441, 595] on button "Submit Changes" at bounding box center [446, 601] width 36 height 49
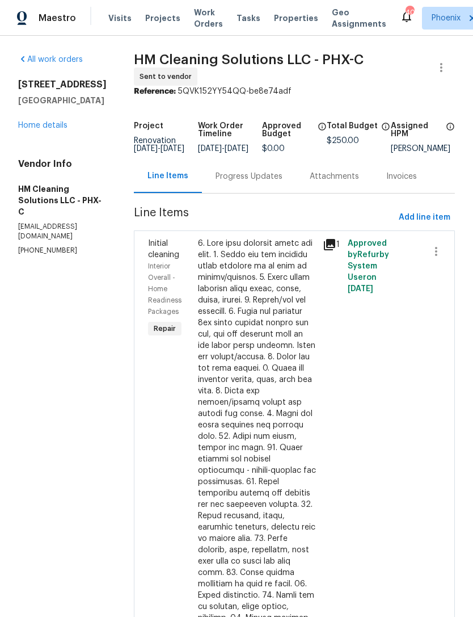
click at [283, 182] on div "Progress Updates" at bounding box center [249, 176] width 67 height 11
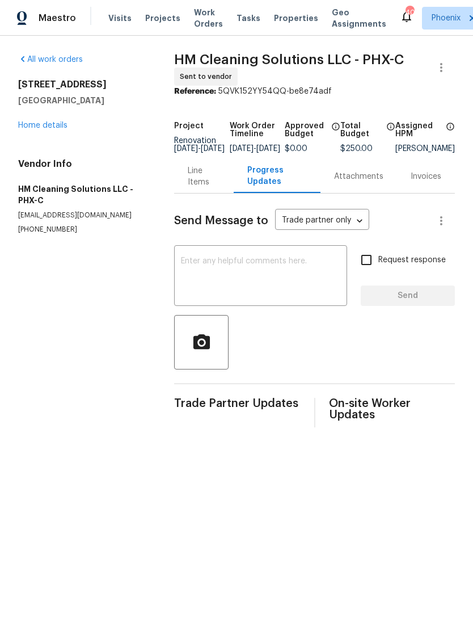
click at [247, 283] on textarea at bounding box center [260, 277] width 159 height 40
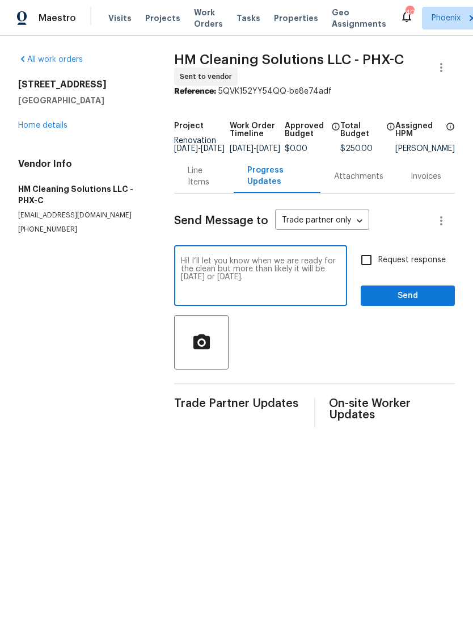
click at [248, 279] on textarea "Hi! I’ll let you know when we are ready for the clean but more than likely it w…" at bounding box center [260, 277] width 159 height 40
click at [299, 297] on textarea "Hi! I’ll let you know when we are ready for the clean but more than likely it w…" at bounding box center [260, 277] width 159 height 40
type textarea "Hi! I’ll let you know when we are ready for the clean but more than likely it w…"
click at [430, 303] on span "Send" at bounding box center [408, 296] width 76 height 14
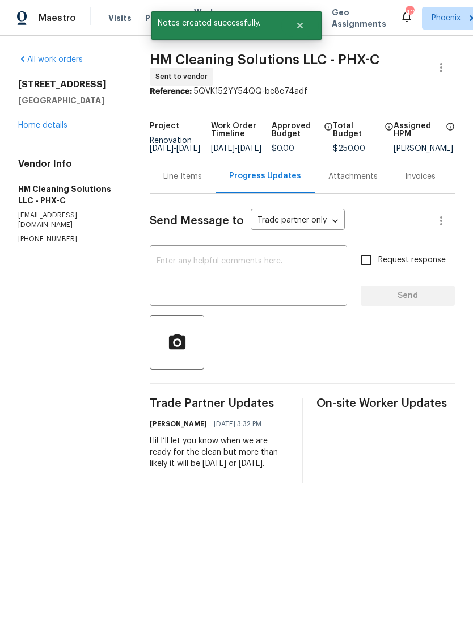
click at [54, 131] on div "500 N Roosevelt Ave Unit 16 Chandler, AZ 85226 Home details" at bounding box center [70, 105] width 104 height 52
click at [57, 129] on link "Home details" at bounding box center [42, 125] width 49 height 8
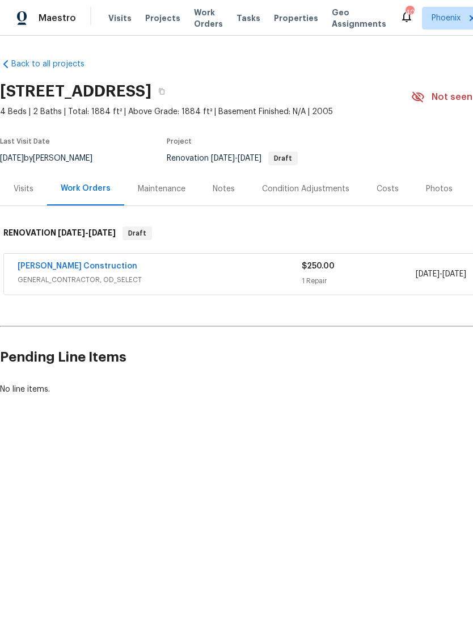
click at [45, 270] on link "[PERSON_NAME] Construction" at bounding box center [78, 266] width 120 height 8
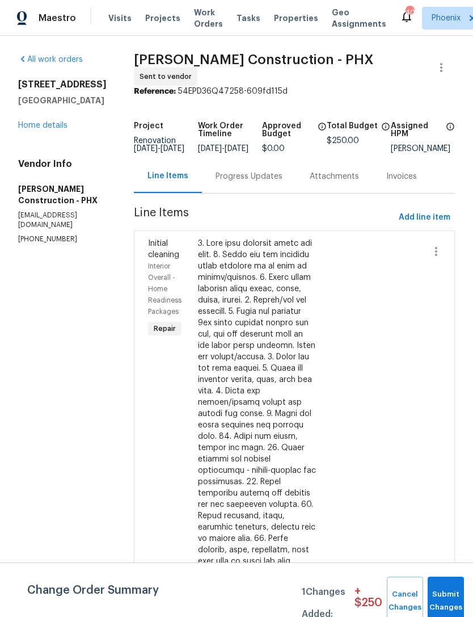
click at [57, 129] on link "Home details" at bounding box center [42, 125] width 49 height 8
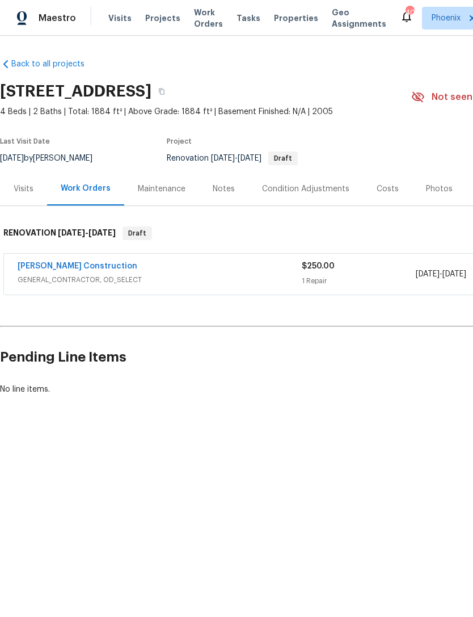
click at [320, 195] on div "Condition Adjustments" at bounding box center [305, 188] width 87 height 11
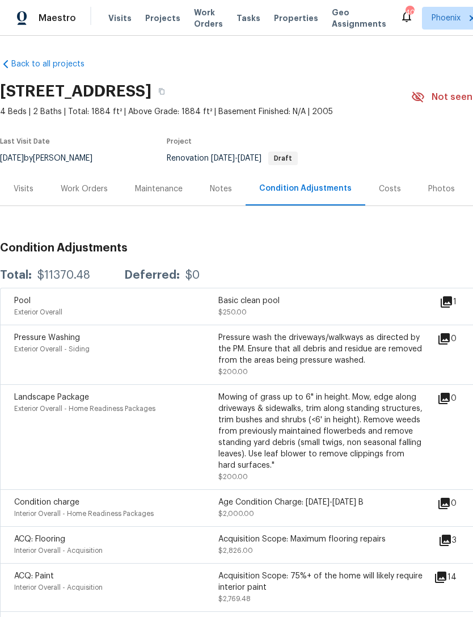
click at [27, 205] on div "Visits" at bounding box center [23, 188] width 47 height 33
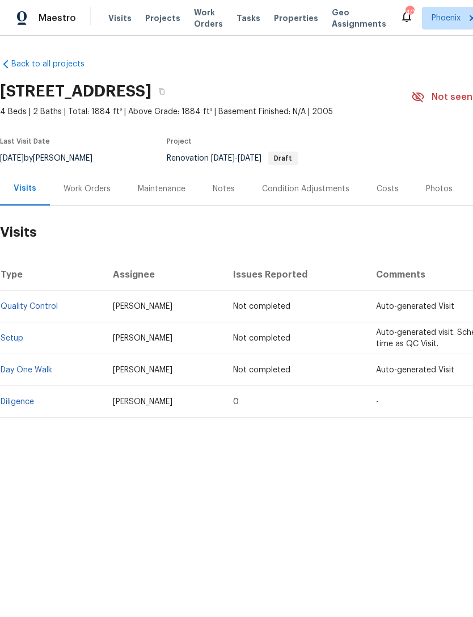
click at [91, 195] on div "Work Orders" at bounding box center [87, 188] width 47 height 11
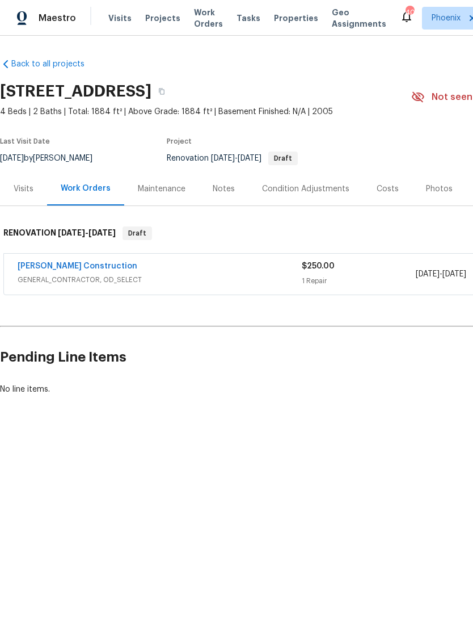
click at [163, 195] on div "Maintenance" at bounding box center [162, 188] width 48 height 11
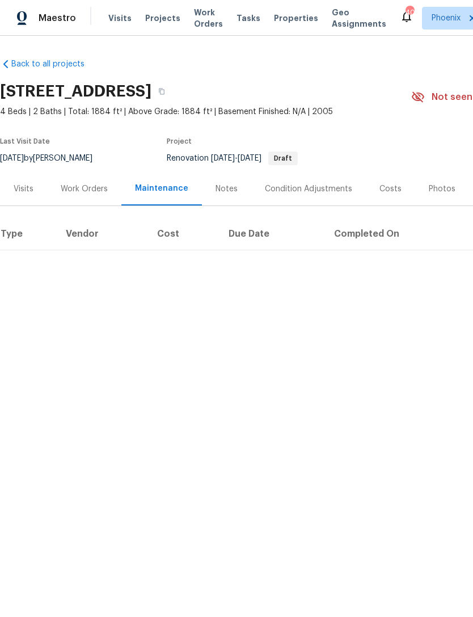
click at [19, 70] on link "Back to all projects" at bounding box center [54, 63] width 109 height 11
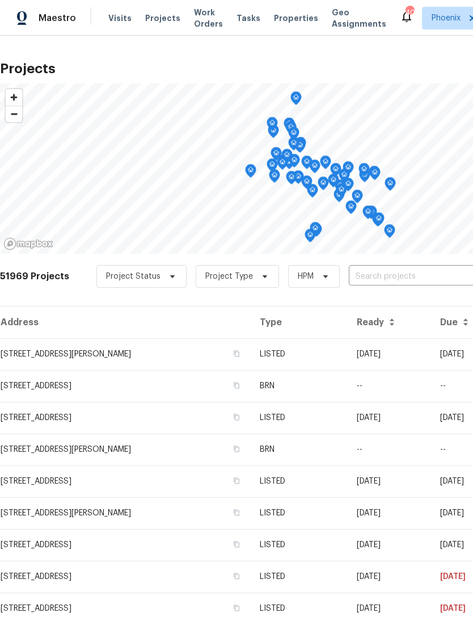
click at [406, 286] on input "text" at bounding box center [414, 277] width 130 height 18
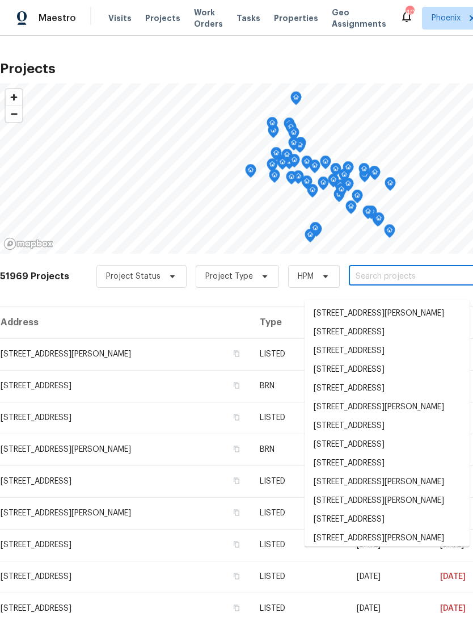
click at [373, 285] on input "text" at bounding box center [414, 277] width 130 height 18
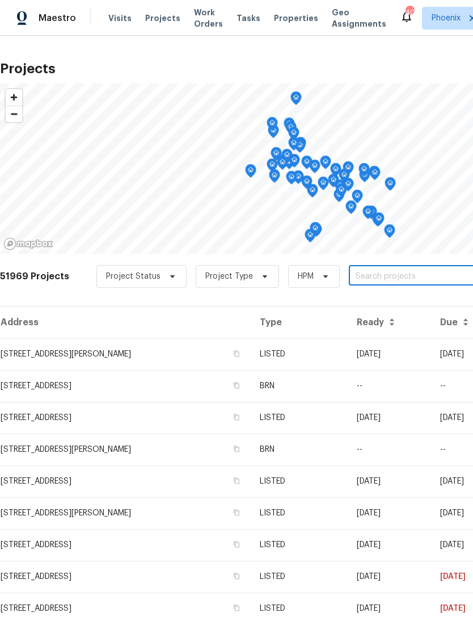
paste input "[STREET_ADDRESS]"
type input "[STREET_ADDRESS]"
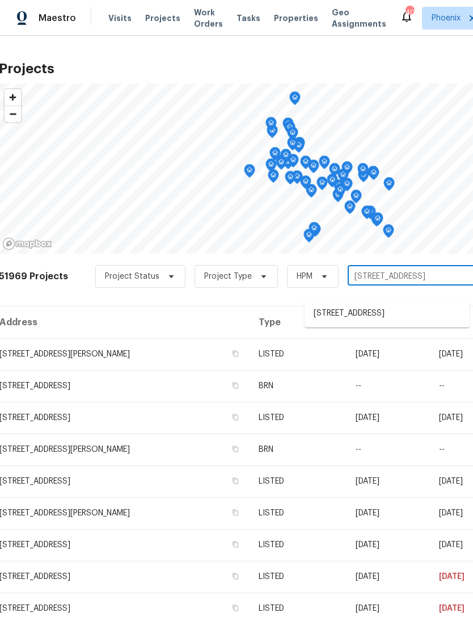
click at [431, 320] on li "[STREET_ADDRESS]" at bounding box center [387, 313] width 165 height 19
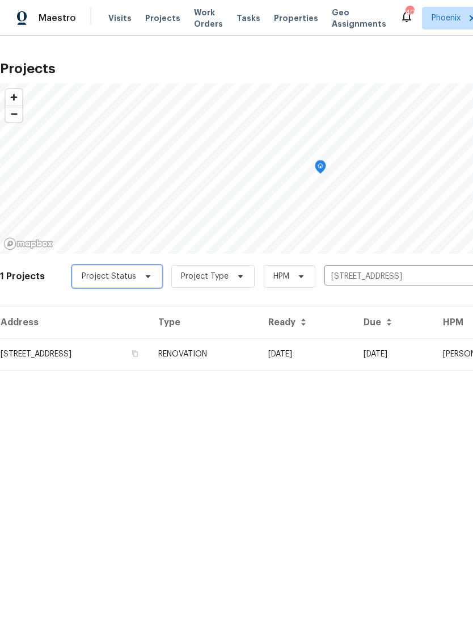
click at [132, 288] on span "Project Status" at bounding box center [117, 276] width 90 height 23
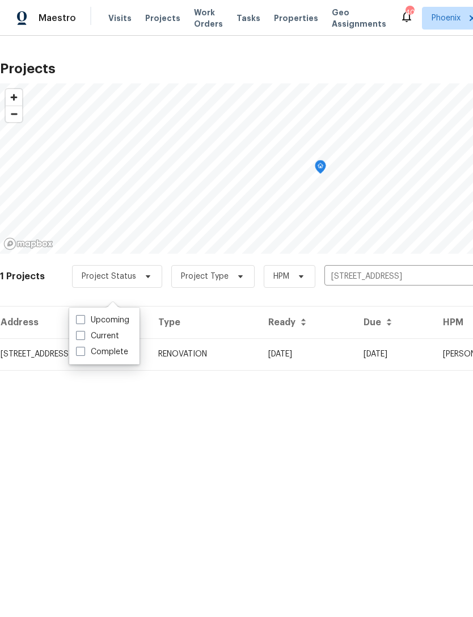
click at [177, 407] on div "Projects © Mapbox © OpenStreetMap Improve this map 1 Projects Project Status Pr…" at bounding box center [236, 221] width 473 height 371
click at [140, 357] on td "[STREET_ADDRESS]" at bounding box center [74, 354] width 149 height 32
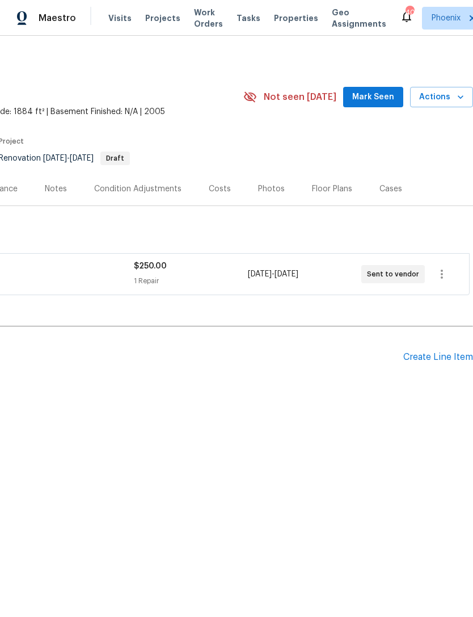
scroll to position [0, 168]
click at [440, 281] on icon "button" at bounding box center [442, 274] width 14 height 14
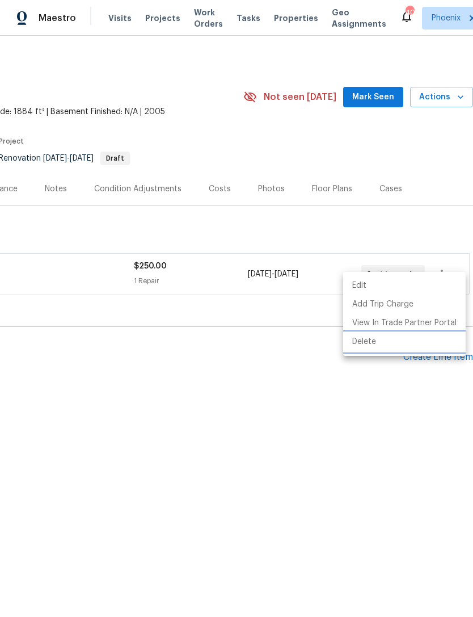
click at [369, 344] on li "Delete" at bounding box center [404, 342] width 123 height 19
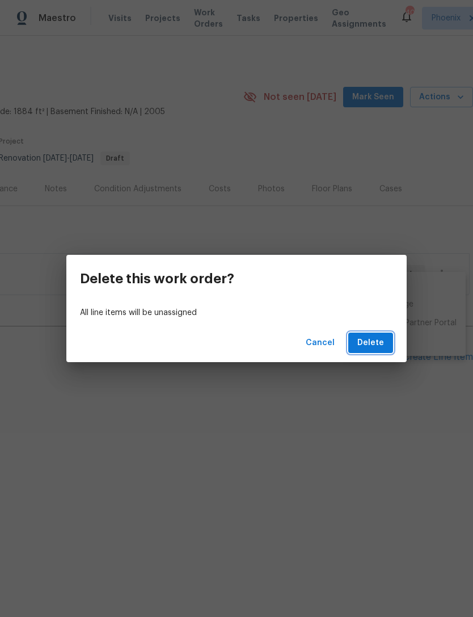
click at [376, 342] on span "Delete" at bounding box center [371, 343] width 27 height 14
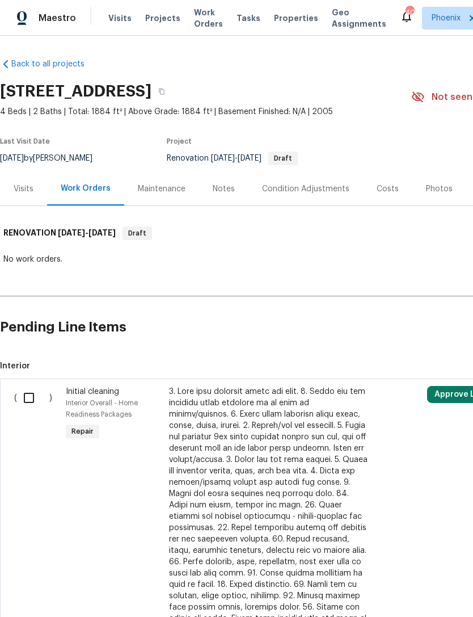
scroll to position [0, 0]
click at [233, 198] on div "Notes" at bounding box center [223, 188] width 49 height 33
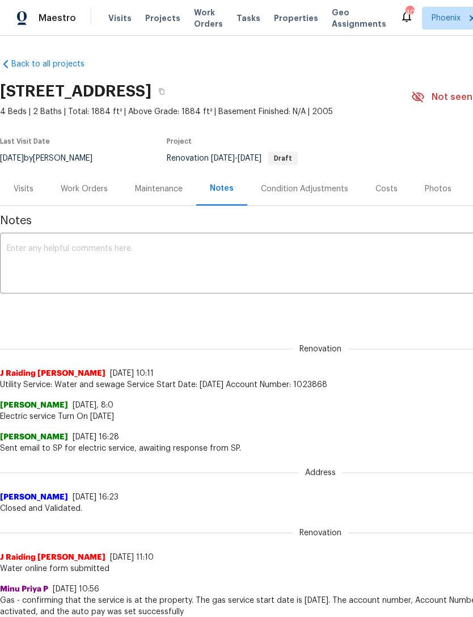
click at [174, 280] on textarea at bounding box center [321, 265] width 628 height 40
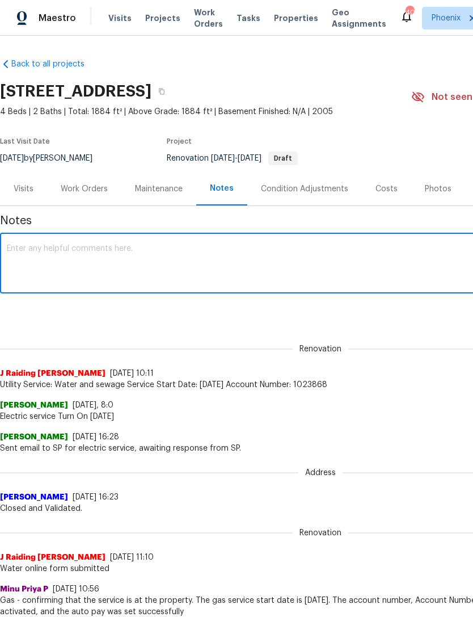
click at [44, 261] on textarea at bounding box center [321, 265] width 628 height 40
click at [63, 256] on textarea "Deleted stressor’s work order and I’m reassigning to rhinos construction." at bounding box center [321, 265] width 628 height 40
click at [311, 262] on textarea "Deleted [PERSON_NAME] work order and I’m reassigning to rhinos construction." at bounding box center [321, 265] width 628 height 40
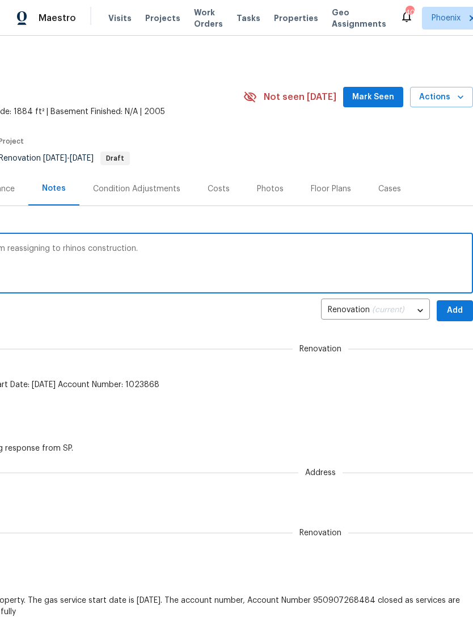
scroll to position [0, 168]
type textarea "Deleted [PERSON_NAME] work order and I’m reassigning to rhinos construction. I’…"
click at [458, 318] on span "Add" at bounding box center [455, 311] width 18 height 14
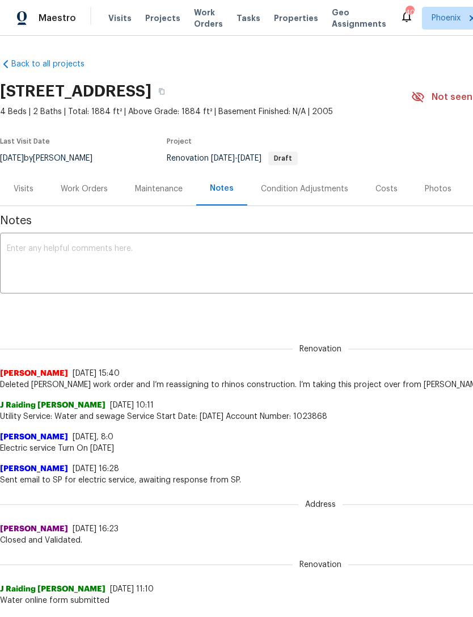
scroll to position [0, 0]
